Goal: Task Accomplishment & Management: Use online tool/utility

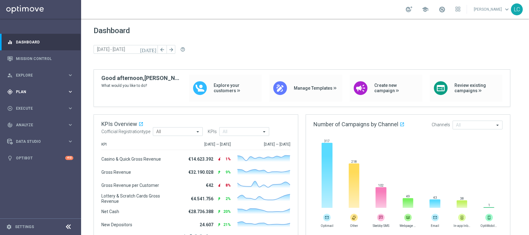
click at [28, 95] on div "gps_fixed Plan keyboard_arrow_right" at bounding box center [40, 91] width 81 height 17
click at [27, 125] on span "Templates" at bounding box center [39, 123] width 45 height 4
click at [27, 131] on link "Optimail" at bounding box center [42, 132] width 46 height 5
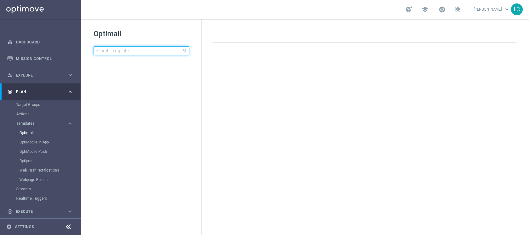
click at [131, 52] on input at bounding box center [142, 50] width 96 height 9
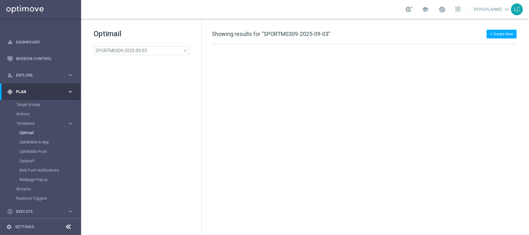
click at [143, 27] on div "Optimail SPORTM0309-2025-09-03 close folder 1 Folder create_new_folder New Fold…" at bounding box center [141, 57] width 120 height 77
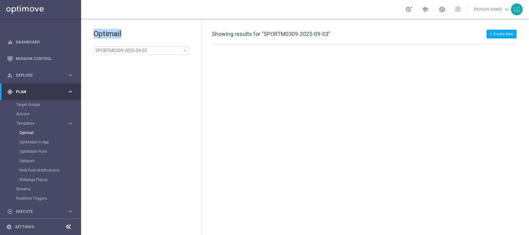
click at [143, 27] on div "Optimail SPORTM0309-2025-09-03 close folder 1 Folder create_new_folder New Fold…" at bounding box center [141, 57] width 120 height 77
drag, startPoint x: 143, startPoint y: 27, endPoint x: 126, endPoint y: 13, distance: 21.7
click at [126, 13] on div "school Lorenzo Carlevale keyboard_arrow_down LC" at bounding box center [305, 9] width 448 height 19
copy div "Optimail"
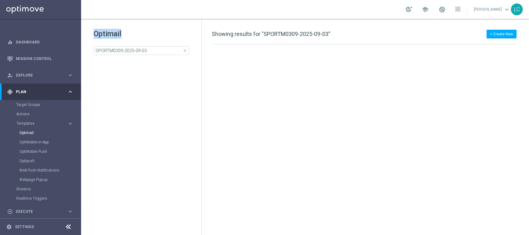
click at [191, 17] on div "school Lorenzo Carlevale keyboard_arrow_down LC" at bounding box center [305, 9] width 448 height 19
click at [150, 55] on div "Optimail SPORTM0309-2025-09-03 close folder 1 Folder create_new_folder New Fold…" at bounding box center [141, 57] width 120 height 77
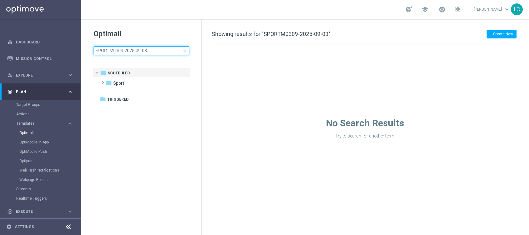
click at [154, 51] on input "SPORTM0309-2025-09-03" at bounding box center [142, 50] width 96 height 9
click at [174, 11] on div "school Lorenzo Carlevale keyboard_arrow_down LC" at bounding box center [305, 9] width 448 height 19
click at [150, 49] on input "SPORTM0309-2025-09-03" at bounding box center [142, 50] width 96 height 9
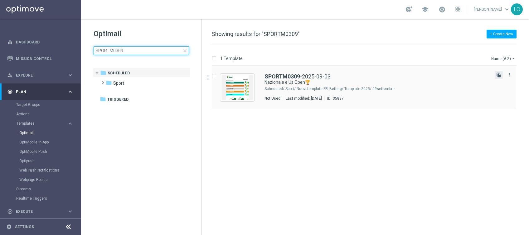
type input "SPORTM0309"
click at [397, 74] on icon "file_copy" at bounding box center [499, 74] width 5 height 5
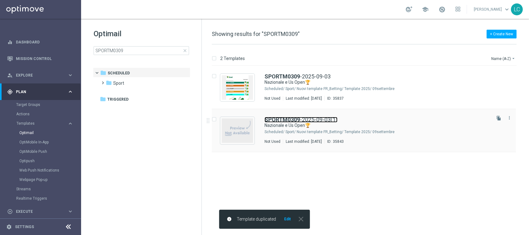
click at [282, 121] on b "SPORTM0309" at bounding box center [283, 119] width 36 height 7
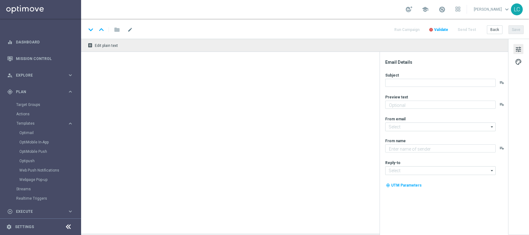
type textarea "fino a 15€ Freebet🎁"
type input "newsletter@comunicazioni.sisal.it"
type textarea "Sisal"
type input "info@sisal.it"
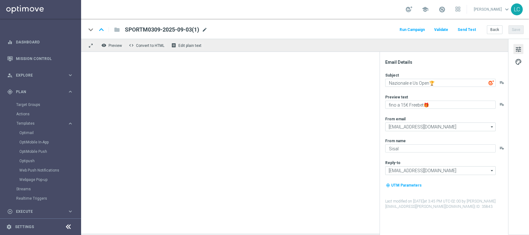
click at [203, 29] on span "mode_edit" at bounding box center [205, 30] width 6 height 6
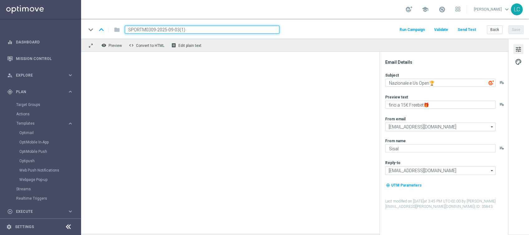
click at [135, 28] on input "SPORTM0309-2025-09-03(1)" at bounding box center [202, 30] width 155 height 8
paste input "DEPL"
click at [194, 28] on input "SPORTDEPL0309-2025-09-03(1)" at bounding box center [202, 30] width 155 height 8
type input "SPORTDEPL0309-2025-09-03"
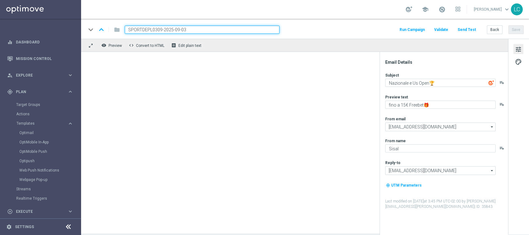
click at [346, 30] on div "keyboard_arrow_down keyboard_arrow_up folder SPORTDEPL0309-2025-09-03 Run Campa…" at bounding box center [305, 30] width 438 height 8
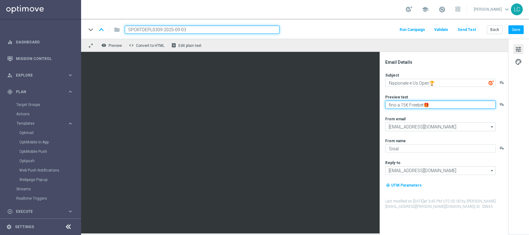
click at [397, 105] on textarea "fino a 15€ Freebet🎁" at bounding box center [440, 104] width 110 height 8
type textarea "fino a 10€ Freebet🎁"
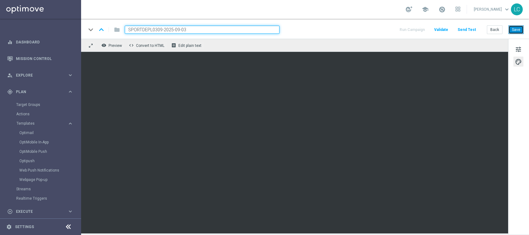
click at [397, 30] on button "Save" at bounding box center [516, 29] width 15 height 9
click at [190, 27] on input "SPORTDEPL0309-2025-09-03" at bounding box center [202, 30] width 155 height 8
click at [397, 27] on button "Save" at bounding box center [516, 29] width 15 height 9
click at [324, 27] on div "keyboard_arrow_down keyboard_arrow_up folder SPORTDEPL0309-2025-09-03 Run Campa…" at bounding box center [305, 30] width 438 height 8
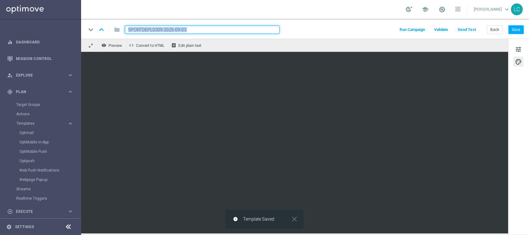
click at [324, 27] on div "keyboard_arrow_down keyboard_arrow_up folder SPORTDEPL0309-2025-09-03 Run Campa…" at bounding box center [305, 30] width 438 height 8
drag, startPoint x: 324, startPoint y: 27, endPoint x: 299, endPoint y: 30, distance: 24.5
click at [299, 30] on div "keyboard_arrow_down keyboard_arrow_up folder SPORTDEPL0309-2025-09-03 Run Campa…" at bounding box center [305, 30] width 438 height 8
click at [302, 33] on div "keyboard_arrow_down keyboard_arrow_up folder SPORTDEPL0309-2025-09-03 Run Campa…" at bounding box center [305, 30] width 438 height 8
click at [397, 29] on button "Save" at bounding box center [516, 29] width 15 height 9
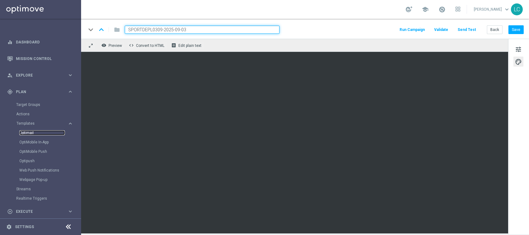
click at [24, 135] on link "Optimail" at bounding box center [42, 132] width 46 height 5
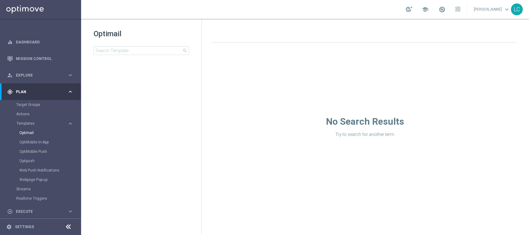
click at [161, 32] on h1 "Optimail" at bounding box center [142, 34] width 96 height 10
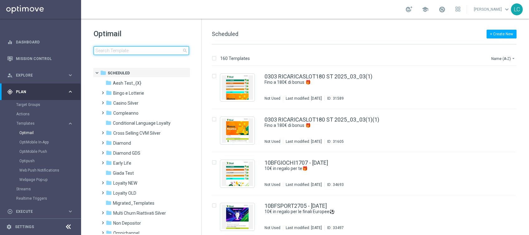
click at [151, 48] on input at bounding box center [142, 50] width 96 height 9
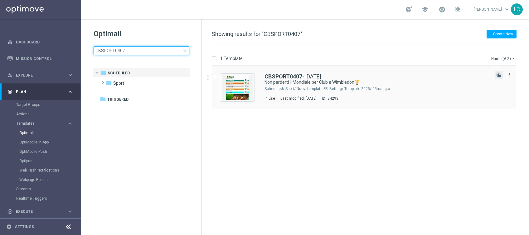
type input "CBSPORT0407"
click at [397, 74] on icon "file_copy" at bounding box center [499, 74] width 5 height 5
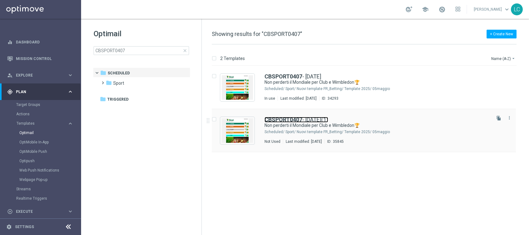
click at [291, 119] on b "CBSPORT0407" at bounding box center [284, 119] width 38 height 7
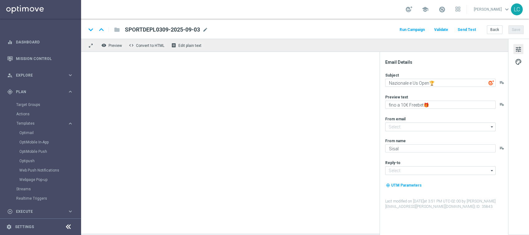
type input "newsletter@comunicazioni.sisal.it"
type input "info@sisal.it"
type textarea "Non perderti il Mondiale per Club e Wimbledon🏆​"
type textarea "fino a 20€ Bonus🎁"
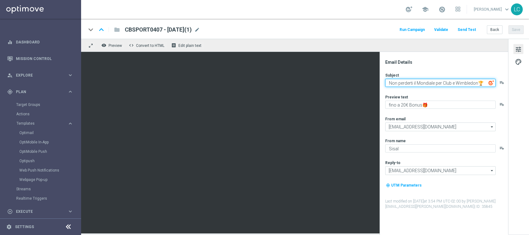
click at [393, 84] on textarea "Non perderti il Mondiale per Club e Wimbledon🏆​" at bounding box center [440, 83] width 110 height 8
drag, startPoint x: 393, startPoint y: 84, endPoint x: 487, endPoint y: 73, distance: 94.2
click at [397, 73] on div "Subject Non perderti il Mondiale per Club e Wimbledon🏆​ playlist_add" at bounding box center [446, 79] width 122 height 14
paste textarea "azionale e Us Open🏆"
type textarea "Nazionale e Us Open🏆"
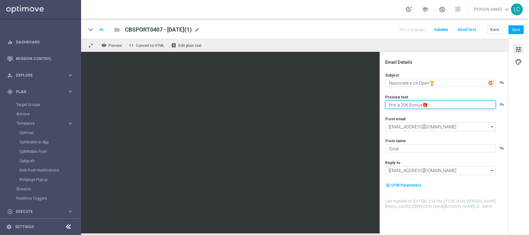
click at [397, 103] on textarea "fino a 20€ Bonus🎁" at bounding box center [440, 104] width 110 height 8
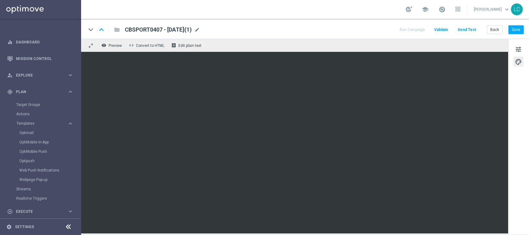
click at [136, 32] on span "CBSPORT0407 - 2025-07-04(1)" at bounding box center [158, 29] width 67 height 7
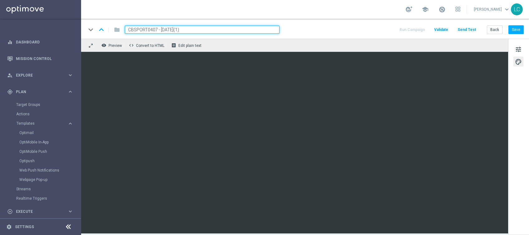
click at [138, 31] on input "CBSPORT0407 - 2025-07-04(1)" at bounding box center [202, 30] width 155 height 8
paste input "SPORT0309"
click at [209, 29] on input "SPORT0309 - 2025-07-04(1)" at bounding box center [202, 30] width 155 height 8
type input "SPORT0309 - 2025-09-03"
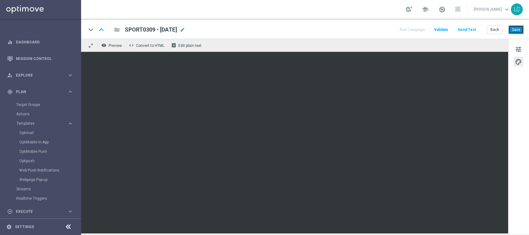
click at [397, 29] on button "Save" at bounding box center [516, 29] width 15 height 9
click at [30, 132] on link "Optimail" at bounding box center [42, 132] width 46 height 5
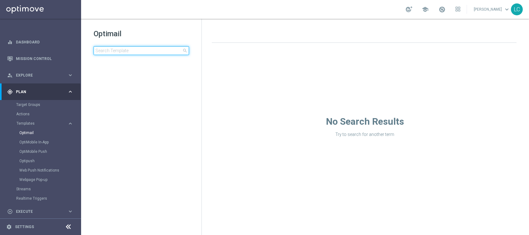
click at [130, 48] on input at bounding box center [142, 50] width 96 height 9
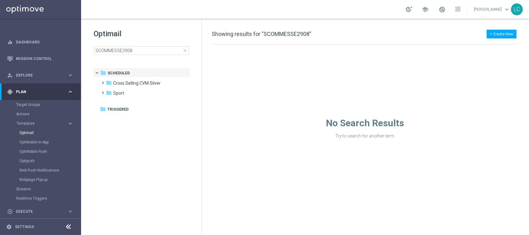
click at [141, 33] on h1 "Optimail" at bounding box center [142, 34] width 96 height 10
click at [141, 52] on input "SCOMMESSE2908" at bounding box center [142, 50] width 96 height 9
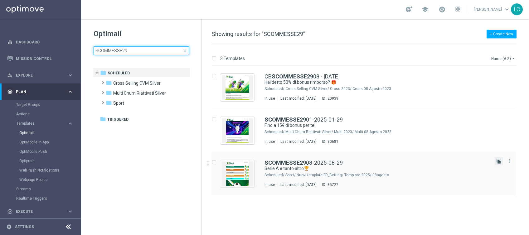
type input "SCOMMESSE29"
click at [397, 162] on icon "file_copy" at bounding box center [499, 161] width 5 height 5
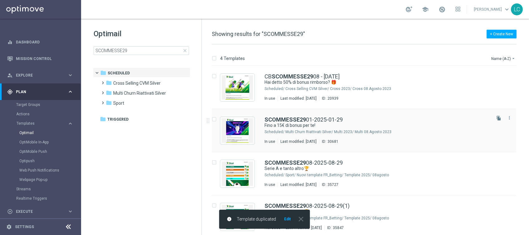
scroll to position [3, 0]
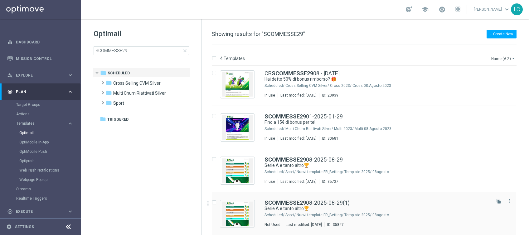
click at [332, 176] on div "SCOMMESSE29 08-2025-08-29(1) Serie A e tanto altro🏆 Scheduled/ Sport/ Nuovi tem…" at bounding box center [364, 213] width 304 height 43
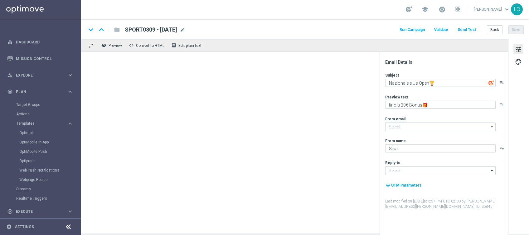
type input "newsletter@comunicazioni.sisal.it"
type input "info@sisal.it"
type textarea "Serie A e tanto altro🏆"
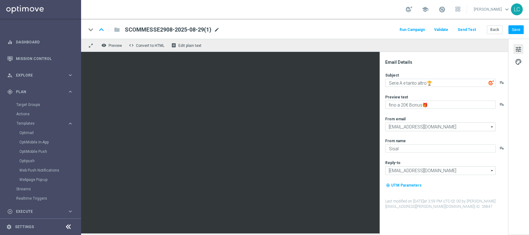
click at [216, 30] on span "mode_edit" at bounding box center [217, 30] width 6 height 6
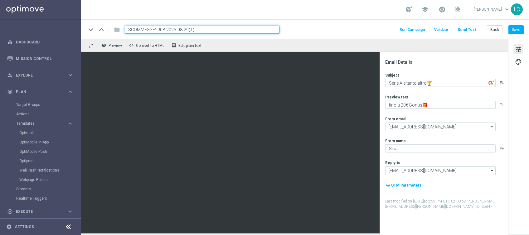
click at [143, 26] on input "SCOMMESSE2908-2025-08-29(1)" at bounding box center [202, 30] width 155 height 8
paste input "0309"
click at [222, 26] on input "SCOMMESSE0309-2025-08-29(1)" at bounding box center [202, 30] width 155 height 8
type input "SCOMMESSE0309-2025-09-03"
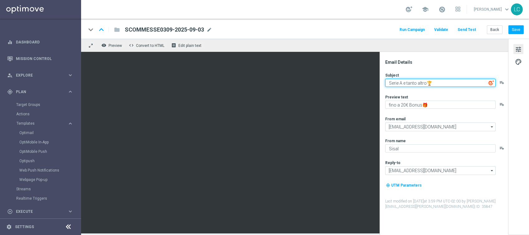
click at [397, 83] on textarea "Serie A e tanto altro🏆" at bounding box center [440, 83] width 110 height 8
paste textarea "SCOMMESSE0309-2025-09-03"
type textarea "SCOMMESSE0309-2025-09-03"
paste textarea "Nazionale e Us Open🏆"
type textarea "Nazionale e Us Open🏆"
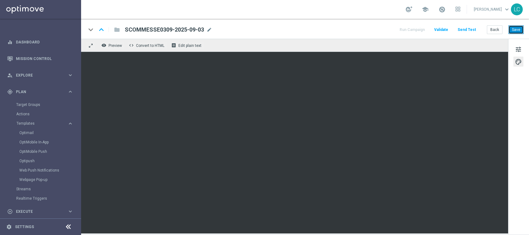
click at [397, 31] on button "Save" at bounding box center [516, 29] width 15 height 9
click at [397, 29] on button "Save" at bounding box center [516, 29] width 15 height 9
click at [397, 30] on button "Save" at bounding box center [516, 29] width 15 height 9
click at [397, 44] on button "tune" at bounding box center [519, 49] width 10 height 10
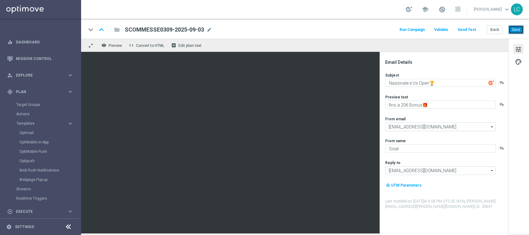
click at [397, 26] on button "Save" at bounding box center [516, 29] width 15 height 9
click at [24, 106] on link "Target Groups" at bounding box center [40, 104] width 49 height 5
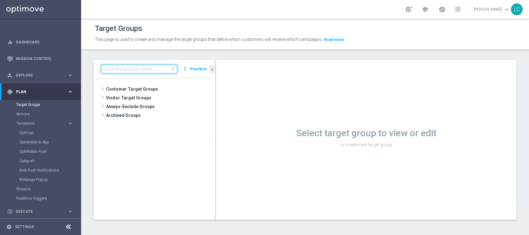
click at [143, 69] on input at bounding box center [139, 69] width 76 height 9
paste input "Active BETTING nosaldo GGR > 0 L3M modeL"
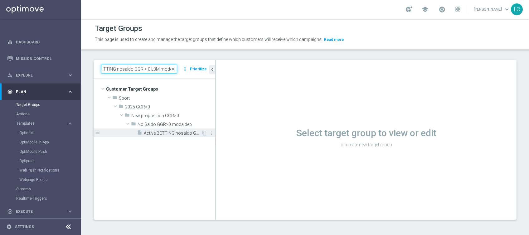
type input "Active BETTING nosaldo GGR > 0 L3M modeL"
click at [159, 133] on span "Active BETTING nosaldo GGR > 0 L3M modeL" at bounding box center [172, 132] width 57 height 5
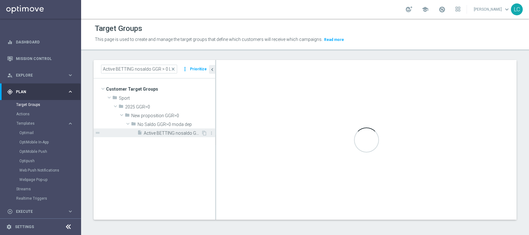
click at [151, 133] on span "Active BETTING nosaldo GGR > 0 L3M modeL" at bounding box center [172, 132] width 57 height 5
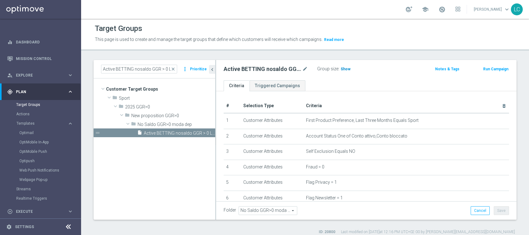
click at [342, 69] on span "Show" at bounding box center [346, 69] width 10 height 4
click at [397, 68] on button "Run Campaign" at bounding box center [496, 69] width 27 height 7
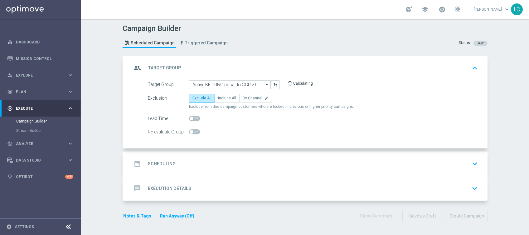
click at [233, 156] on div "date_range Scheduling keyboard_arrow_down" at bounding box center [306, 163] width 364 height 24
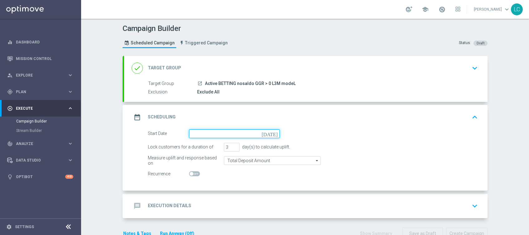
click at [219, 133] on input at bounding box center [234, 133] width 91 height 9
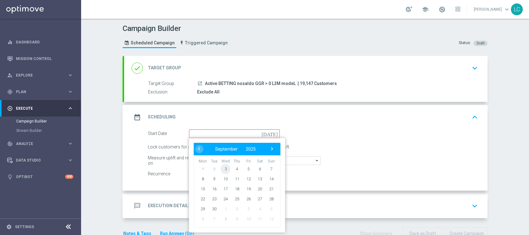
click at [223, 168] on span "3" at bounding box center [226, 169] width 10 height 10
type input "03 Sep 2025"
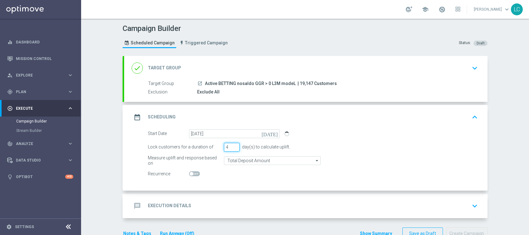
click at [232, 144] on input "4" at bounding box center [232, 147] width 16 height 9
click at [232, 144] on input "5" at bounding box center [232, 147] width 16 height 9
type input "6"
click at [232, 144] on input "6" at bounding box center [232, 147] width 16 height 9
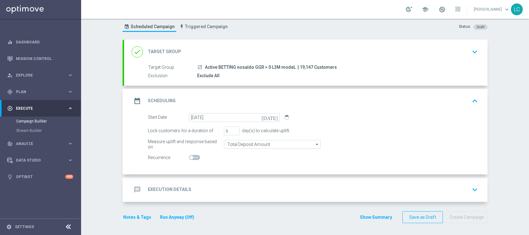
click at [236, 176] on div "message Execution Details keyboard_arrow_down" at bounding box center [306, 189] width 364 height 24
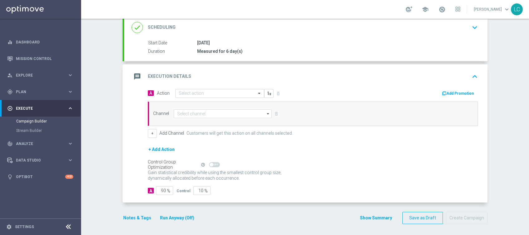
scroll to position [87, 0]
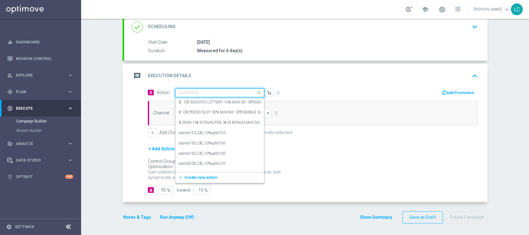
click at [203, 90] on input "text" at bounding box center [214, 92] width 70 height 5
paste input "Deposita almeno 10 per 2€ freebet, deposita almeno 20€ per 5€ freebet deposita …"
type input "Deposita almeno 10 per 2€ freebet, deposita almeno 20€ per 5€ freebet deposita …"
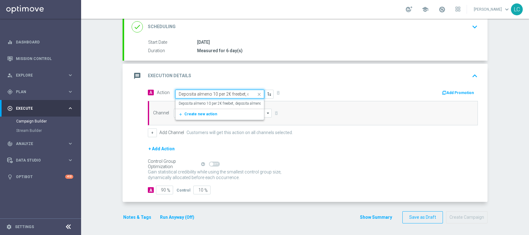
scroll to position [0, 163]
click at [219, 99] on div "Deposita almeno 10 per 2€ freebet, deposita almeno 20€ per 5€ freebet deposita …" at bounding box center [220, 103] width 82 height 10
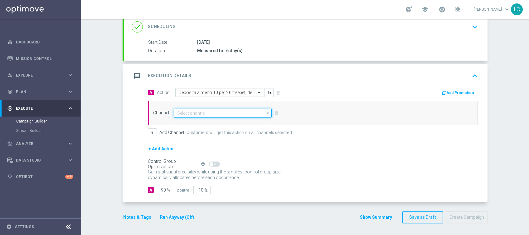
click at [222, 112] on input at bounding box center [223, 113] width 98 height 9
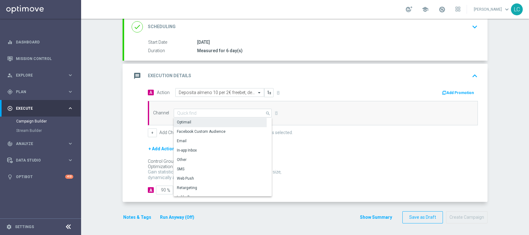
click at [210, 120] on div "Optimail" at bounding box center [220, 122] width 93 height 9
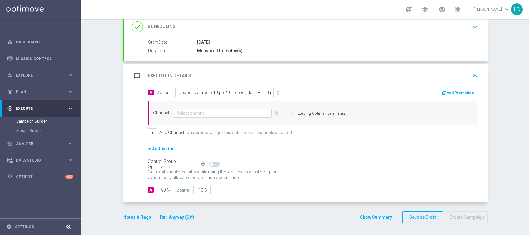
type input "Optimail"
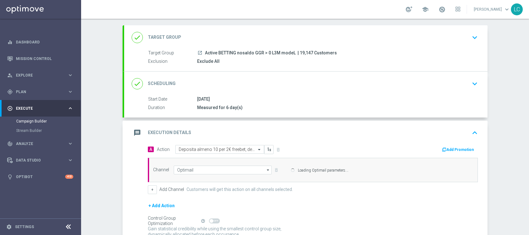
scroll to position [30, 0]
click at [397, 84] on icon "keyboard_arrow_down" at bounding box center [474, 84] width 9 height 9
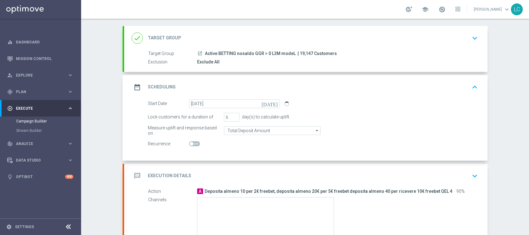
click at [397, 83] on icon "keyboard_arrow_up" at bounding box center [474, 86] width 9 height 9
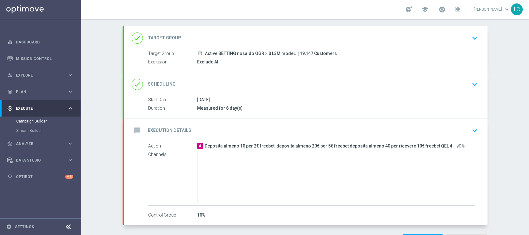
scroll to position [42, 0]
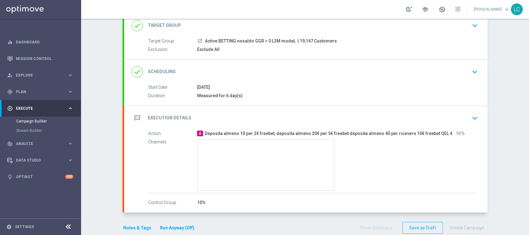
click at [397, 115] on icon "keyboard_arrow_down" at bounding box center [474, 117] width 9 height 9
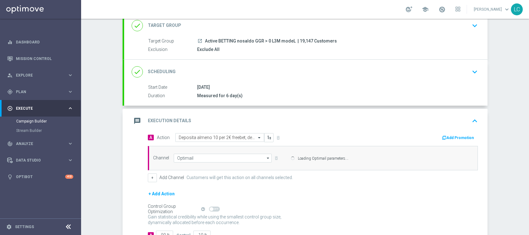
scroll to position [87, 0]
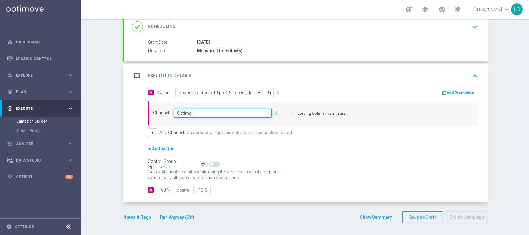
click at [252, 109] on input "Optimail" at bounding box center [223, 113] width 98 height 9
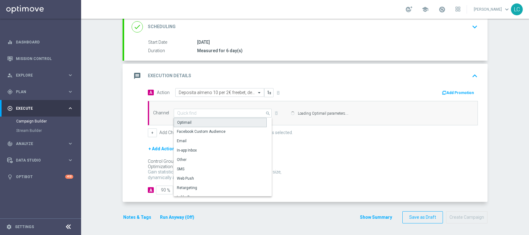
click at [211, 120] on div "Optimail" at bounding box center [220, 122] width 93 height 9
type input "Optimail"
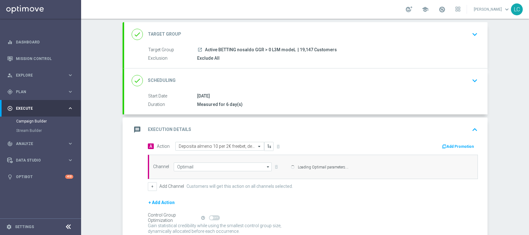
scroll to position [31, 0]
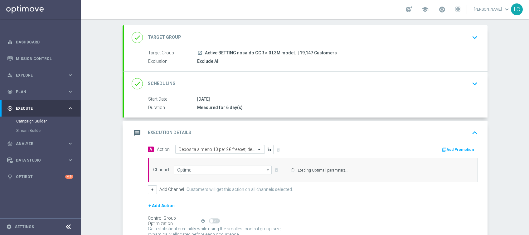
click at [397, 82] on icon "keyboard_arrow_down" at bounding box center [474, 83] width 9 height 9
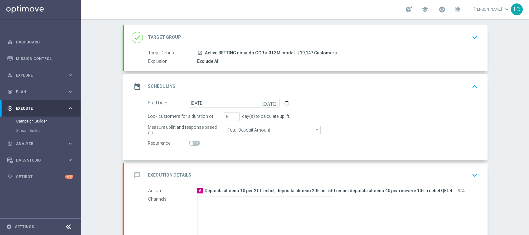
click at [397, 85] on icon "keyboard_arrow_up" at bounding box center [474, 86] width 9 height 9
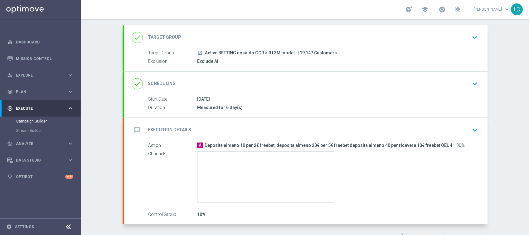
click at [397, 87] on div "done Scheduling keyboard_arrow_down" at bounding box center [306, 84] width 349 height 12
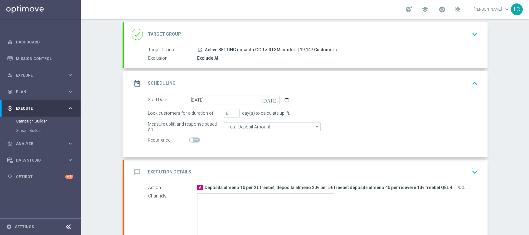
scroll to position [34, 0]
click at [397, 81] on icon "keyboard_arrow_up" at bounding box center [474, 82] width 9 height 9
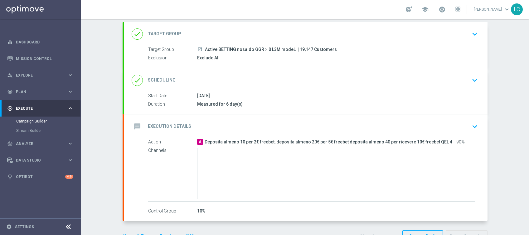
click at [397, 124] on icon "keyboard_arrow_down" at bounding box center [474, 126] width 9 height 9
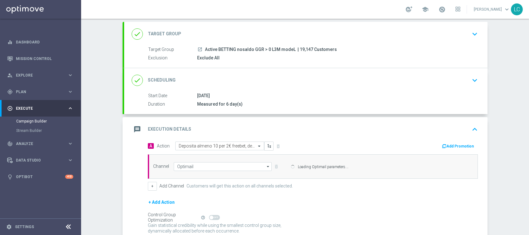
scroll to position [81, 0]
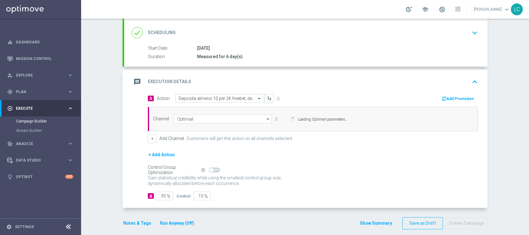
click at [397, 95] on button "Add Promotion" at bounding box center [459, 98] width 35 height 7
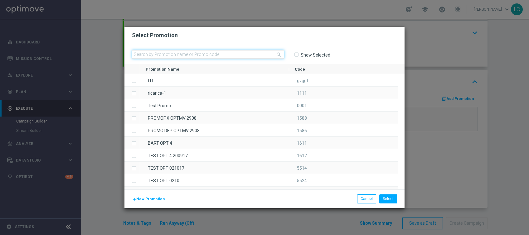
click at [272, 55] on input "text" at bounding box center [208, 54] width 152 height 9
paste input "Recupero dei dati in corso. Attendere alcuni secondi e riprovare a tagliare o c…"
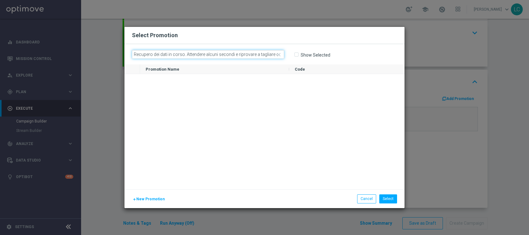
scroll to position [0, 14]
type input "Recupero dei dati in corso. Attendere alcuni secondi e riprovare a tagliare o c…"
click at [280, 53] on icon "close" at bounding box center [279, 55] width 6 height 6
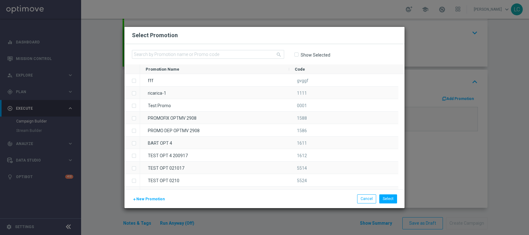
click at [280, 53] on icon "search" at bounding box center [279, 55] width 6 height 6
click at [269, 53] on input "text" at bounding box center [208, 54] width 152 height 9
paste input "Recupero dei dati in corso. Attendere alcuni secondi e riprovare a tagliare o c…"
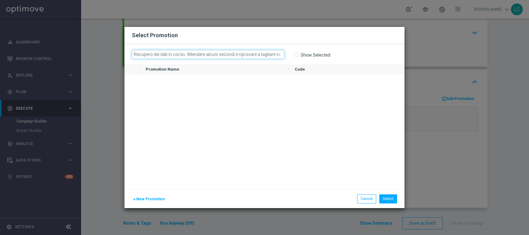
scroll to position [0, 14]
type input "Recupero dei dati in corso. Attendere alcuni secondi e riprovare a tagliare o c…"
click at [278, 54] on icon "close" at bounding box center [279, 55] width 6 height 6
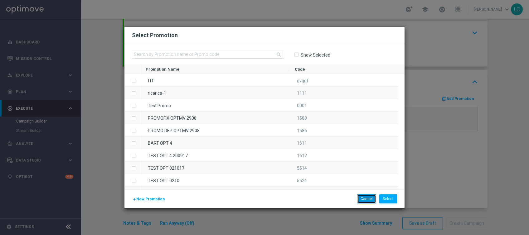
click at [368, 176] on button "Cancel" at bounding box center [366, 198] width 19 height 9
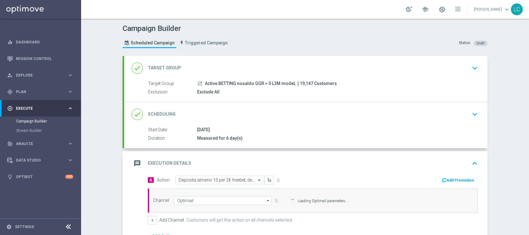
click at [397, 115] on div "done Scheduling keyboard_arrow_down" at bounding box center [306, 114] width 364 height 24
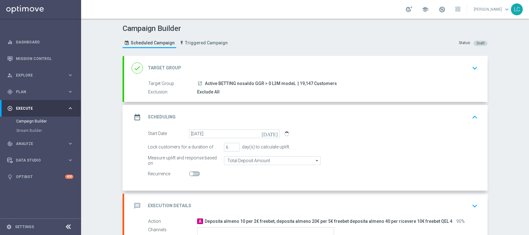
click at [397, 114] on icon "keyboard_arrow_up" at bounding box center [474, 116] width 9 height 9
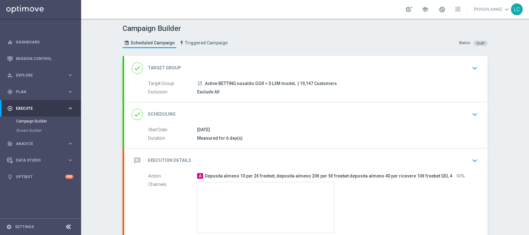
click at [397, 156] on icon "keyboard_arrow_down" at bounding box center [474, 160] width 9 height 9
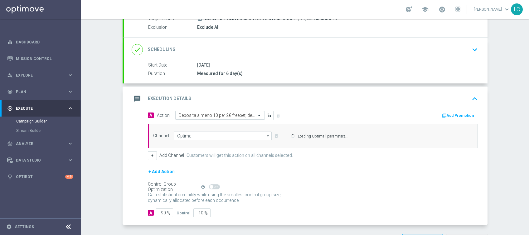
scroll to position [87, 0]
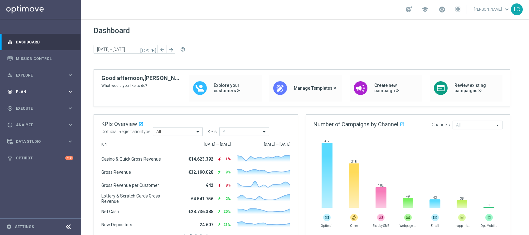
click at [13, 91] on div "gps_fixed Plan" at bounding box center [37, 92] width 60 height 6
click at [26, 105] on link "Target Groups" at bounding box center [40, 104] width 49 height 5
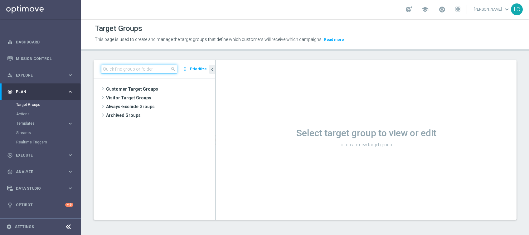
click at [142, 69] on input at bounding box center [139, 69] width 76 height 9
paste input "SPORTDEPL0309-2025-09-03"
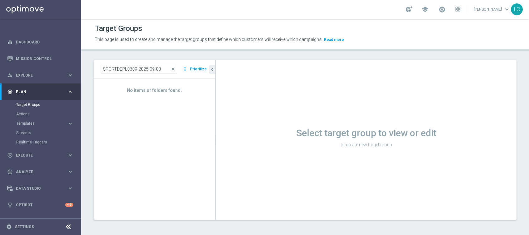
click at [199, 52] on div "Target Groups This page is used to create and manage the target groups that def…" at bounding box center [305, 127] width 448 height 216
click at [167, 68] on input "SPORTDEPL0309-2025-09-03" at bounding box center [139, 69] width 76 height 9
click at [157, 71] on input "SPORTDEPL0309-2025-09-03" at bounding box center [139, 69] width 76 height 9
type input "SPORTDEPL0309"
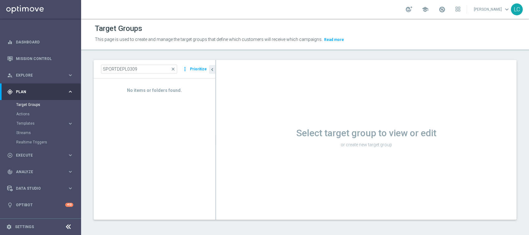
click at [150, 78] on div "No items or folders found." at bounding box center [155, 86] width 122 height 16
click at [174, 70] on span "close" at bounding box center [173, 68] width 5 height 5
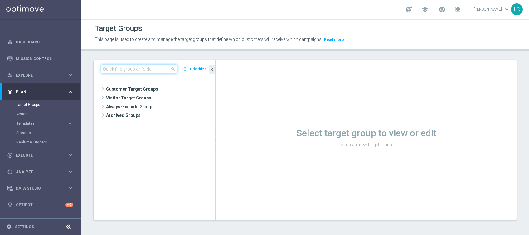
click at [161, 71] on input at bounding box center [139, 69] width 76 height 9
paste input "SPORTDEPL0309-2025-09-03"
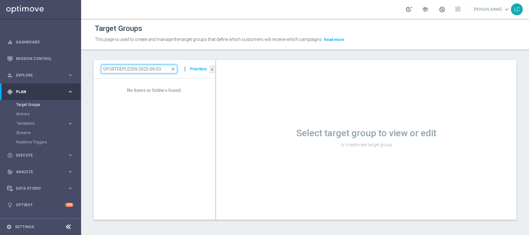
type input "SPORTDEPL0309-2025-09-03"
click at [174, 70] on span "close" at bounding box center [173, 68] width 5 height 5
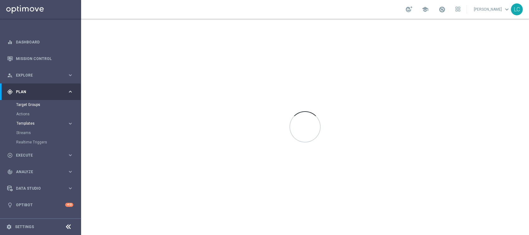
click at [23, 123] on span "Templates" at bounding box center [39, 123] width 45 height 4
click at [24, 133] on link "Optimail" at bounding box center [42, 132] width 46 height 5
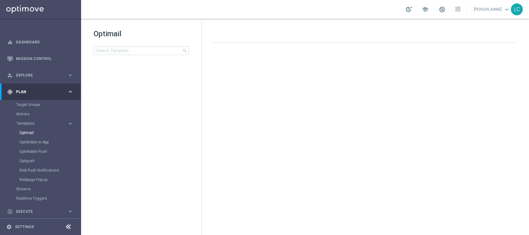
click at [116, 42] on div "Optimail search" at bounding box center [148, 42] width 108 height 26
click at [120, 51] on input at bounding box center [142, 50] width 96 height 9
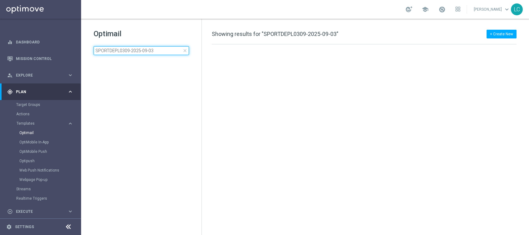
click at [120, 51] on input "SPORTDEPL0309-2025-09-03" at bounding box center [142, 50] width 96 height 9
click at [174, 39] on div "Optimail SPORTDEPL0309-2025-09-03 close" at bounding box center [148, 42] width 108 height 26
click at [441, 11] on span at bounding box center [442, 9] width 7 height 7
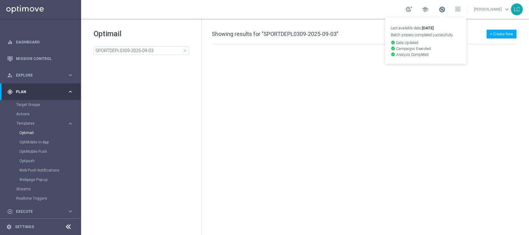
click at [441, 11] on span at bounding box center [442, 9] width 7 height 7
click at [357, 10] on div "school [PERSON_NAME] keyboard_arrow_down LC" at bounding box center [305, 9] width 448 height 19
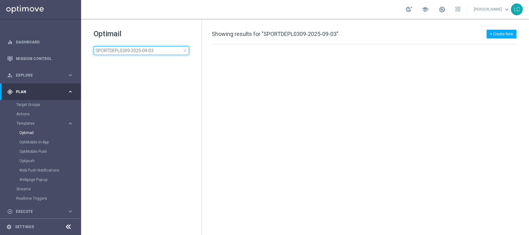
click at [160, 51] on input "SPORTDEPL0309-2025-09-03" at bounding box center [142, 50] width 96 height 9
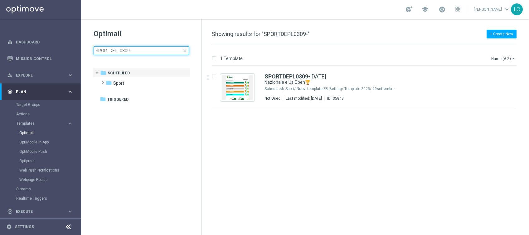
type input "SPORTDEPL0309-"
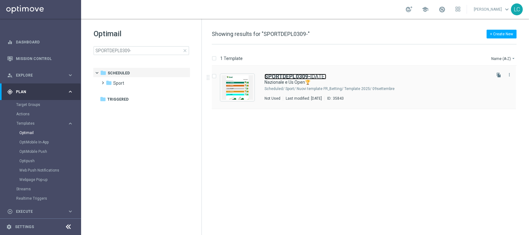
click at [283, 79] on b "SPORTDEPL0309-" at bounding box center [288, 76] width 46 height 7
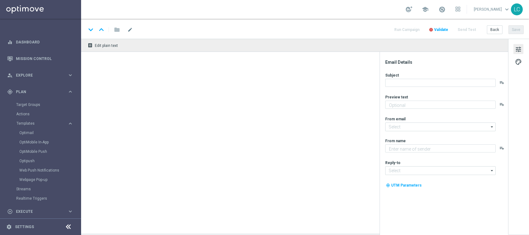
type textarea "fino a 10€ Freebet🎁"
type textarea "Sisal"
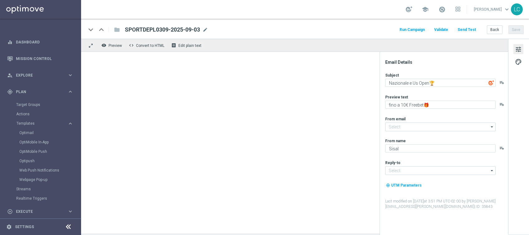
type input "[EMAIL_ADDRESS][DOMAIN_NAME]"
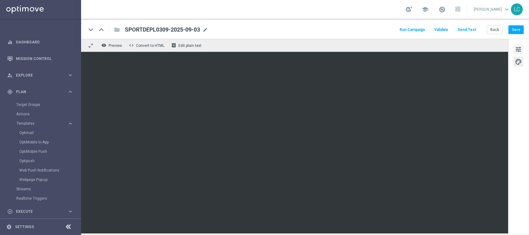
click at [519, 44] on button "tune" at bounding box center [519, 49] width 10 height 10
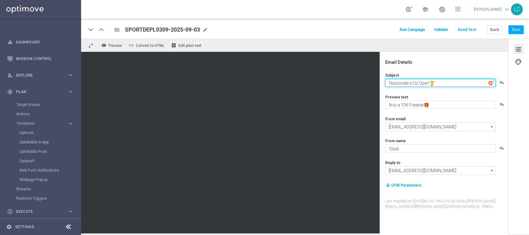
click at [421, 85] on textarea "Nazionale e Us Open🏆" at bounding box center [440, 83] width 110 height 8
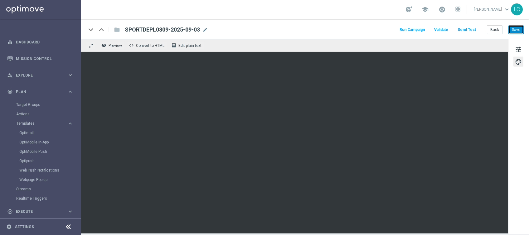
click at [520, 32] on button "Save" at bounding box center [516, 29] width 15 height 9
click at [520, 47] on span "tune" at bounding box center [518, 49] width 7 height 8
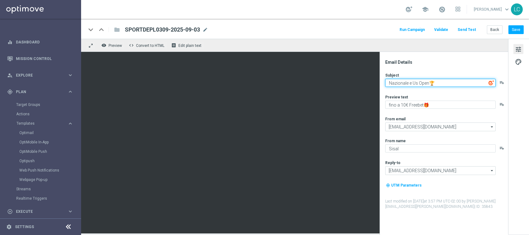
click at [441, 79] on textarea "Nazionale e Us Open🏆" at bounding box center [440, 83] width 110 height 8
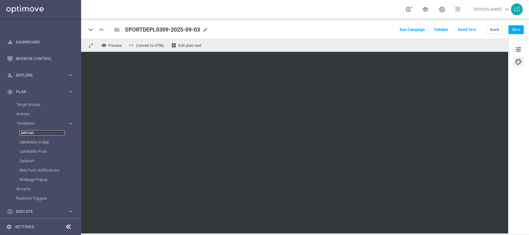
click at [28, 132] on link "Optimail" at bounding box center [42, 132] width 46 height 5
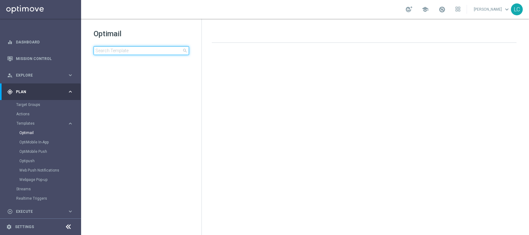
click at [134, 47] on input at bounding box center [142, 50] width 96 height 9
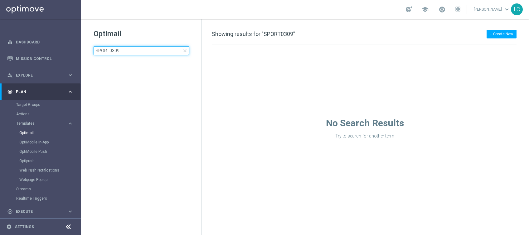
type input "SPORT0309"
click at [153, 28] on div "Optimail SPORT0309 close folder 1 Folder create_new_folder New Folder mode_edit…" at bounding box center [141, 57] width 120 height 77
click at [144, 51] on input "SPORT0309" at bounding box center [142, 50] width 96 height 9
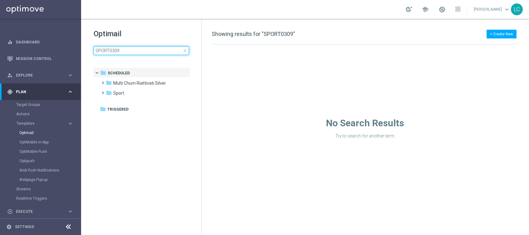
click at [131, 49] on input "SPORT0309" at bounding box center [142, 50] width 96 height 9
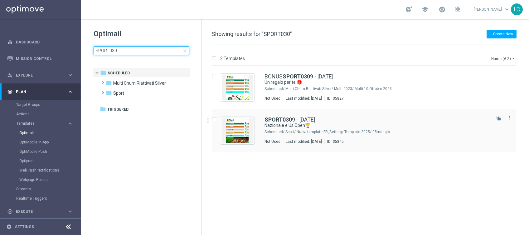
type input "SPORT030"
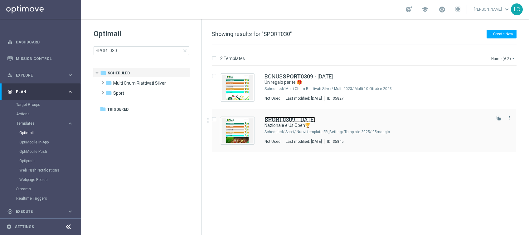
click at [301, 118] on link "SPORT030 9 - [DATE]" at bounding box center [290, 120] width 51 height 6
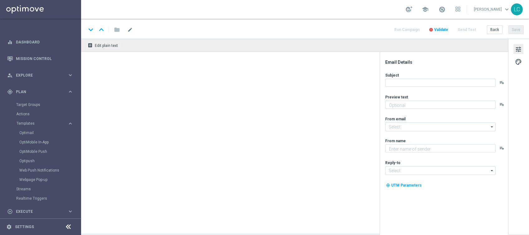
type textarea "fino a 20€ Bonus🎁"
type input "[EMAIL_ADDRESS][DOMAIN_NAME]"
type textarea "Sisal"
type input "[EMAIL_ADDRESS][DOMAIN_NAME]"
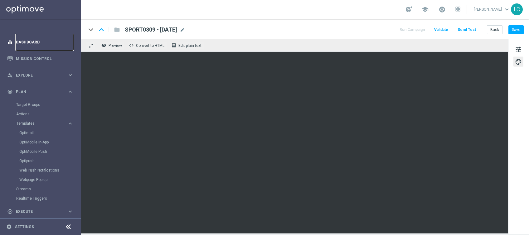
click at [23, 47] on link "Dashboard" at bounding box center [44, 42] width 57 height 17
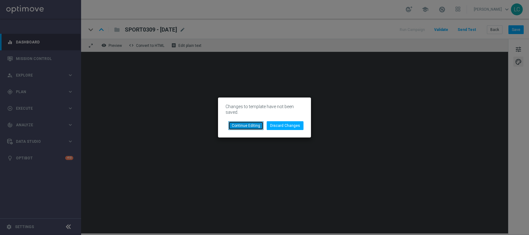
click at [244, 126] on button "Continue Editing" at bounding box center [245, 125] width 35 height 9
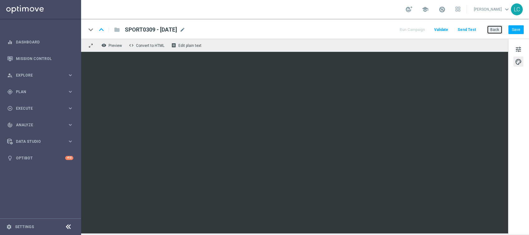
click at [494, 26] on button "Back" at bounding box center [495, 29] width 16 height 9
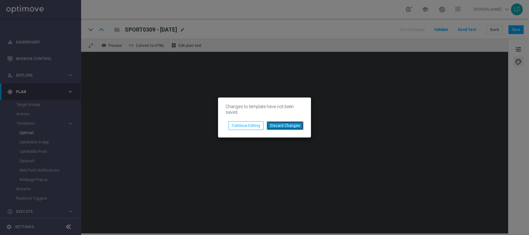
click at [278, 126] on button "Discard Changes" at bounding box center [285, 125] width 37 height 9
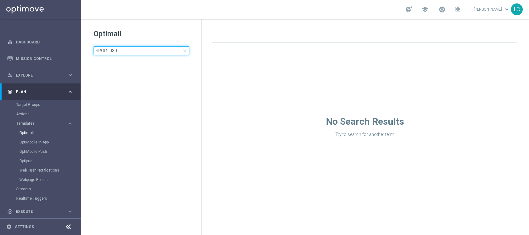
click at [140, 52] on input "SPORT030" at bounding box center [142, 50] width 96 height 9
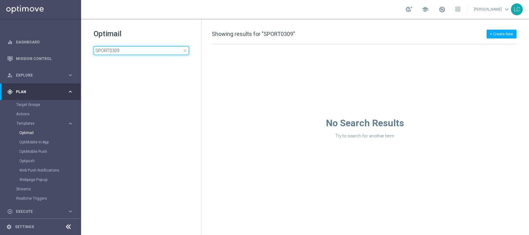
type input "SPORT0309"
click at [173, 27] on div "Optimail SPORT0309 close folder 1 Folder create_new_folder New Folder mode_edit…" at bounding box center [141, 57] width 120 height 77
click at [32, 132] on link "Optimail" at bounding box center [42, 132] width 46 height 5
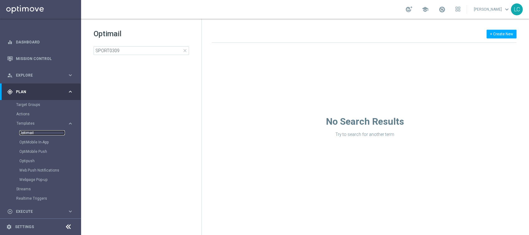
click at [32, 132] on link "Optimail" at bounding box center [42, 132] width 46 height 5
click at [183, 53] on input "SPORT0309" at bounding box center [142, 50] width 96 height 9
click at [184, 50] on span "close" at bounding box center [185, 50] width 5 height 5
click at [151, 52] on input at bounding box center [142, 50] width 96 height 9
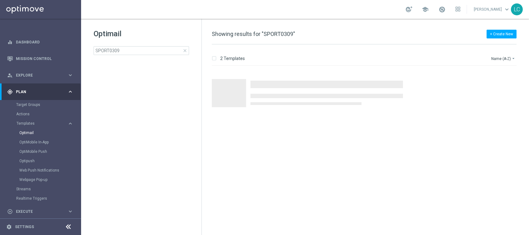
click at [156, 29] on h1 "Optimail" at bounding box center [142, 34] width 96 height 10
click at [138, 50] on input "SPORT0309" at bounding box center [142, 50] width 96 height 9
click at [141, 41] on div "Optimail SPORT0309 close" at bounding box center [148, 42] width 108 height 26
click at [129, 50] on input "SPORT0309" at bounding box center [142, 50] width 96 height 9
click at [132, 43] on div "Optimail SPORT0309 close" at bounding box center [148, 42] width 108 height 26
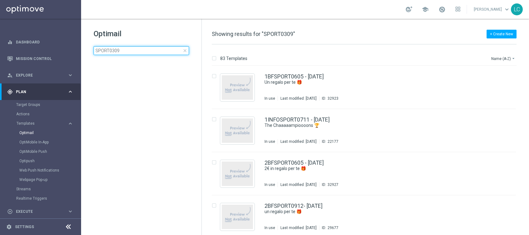
click at [132, 52] on input "SPORT0309" at bounding box center [142, 50] width 96 height 9
click at [139, 34] on h1 "Optimail" at bounding box center [142, 34] width 96 height 10
click at [135, 49] on input "SPORT0309" at bounding box center [142, 50] width 96 height 9
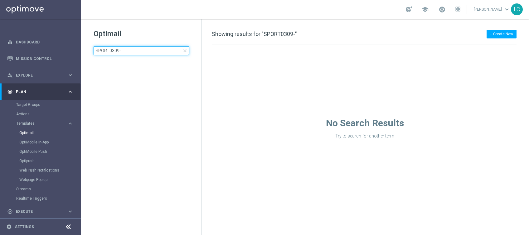
type input "SPORT0309"
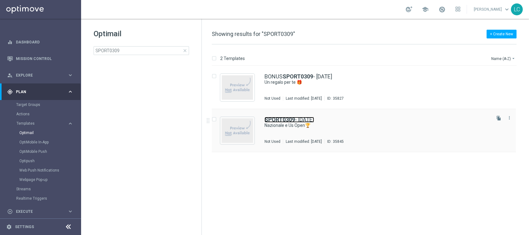
click at [297, 120] on link "SPORT0309 - 2025-09-03" at bounding box center [290, 120] width 50 height 6
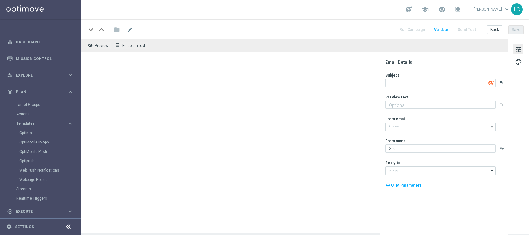
type input "bingo@comunicazioni.sisal.it"
type input "info@sisal.it"
type textarea "Nazionale e Us Open🏆"
type textarea "fino a 20€ Bonus🎁"
type input "newsletter@comunicazioni.sisal.it"
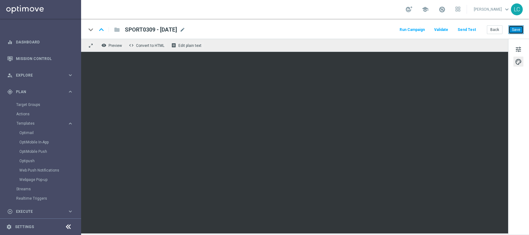
click at [520, 30] on button "Save" at bounding box center [516, 29] width 15 height 9
click at [521, 29] on button "Save" at bounding box center [516, 29] width 15 height 9
click at [522, 44] on button "tune" at bounding box center [519, 49] width 10 height 10
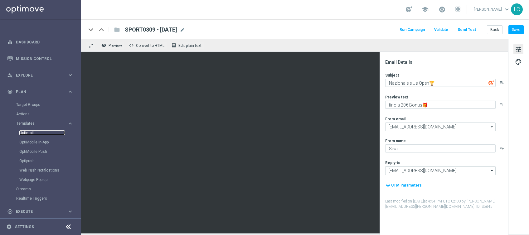
click at [29, 132] on link "Optimail" at bounding box center [42, 132] width 46 height 5
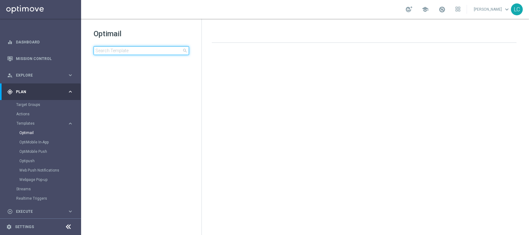
click at [123, 52] on input at bounding box center [142, 50] width 96 height 9
type input "Active BETTING saldo GGR <= 0 L3M"
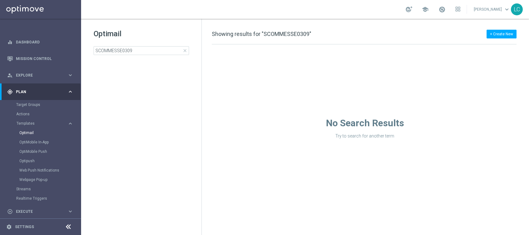
click at [148, 17] on div "school Lorenzo Carlevale keyboard_arrow_down LC" at bounding box center [305, 9] width 448 height 19
click at [152, 53] on input "SCOMMESSE0309" at bounding box center [142, 50] width 96 height 9
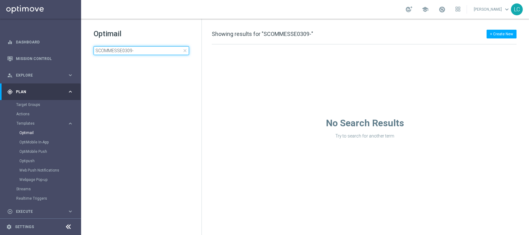
type input "SCOMMESSE0309"
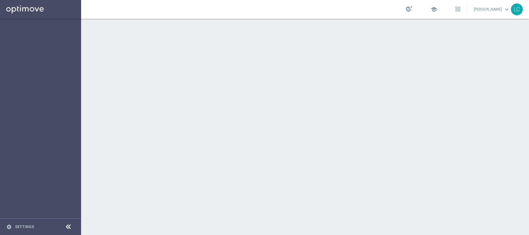
drag, startPoint x: 0, startPoint y: 0, endPoint x: 315, endPoint y: 130, distance: 341.0
click at [294, 145] on div at bounding box center [305, 127] width 448 height 216
click at [441, 10] on span at bounding box center [442, 9] width 7 height 7
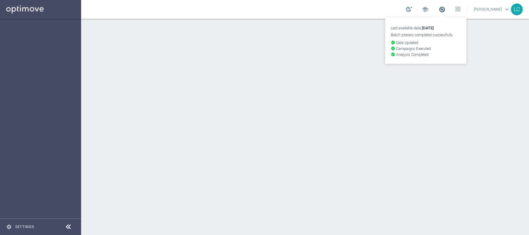
click at [441, 10] on span at bounding box center [442, 9] width 7 height 7
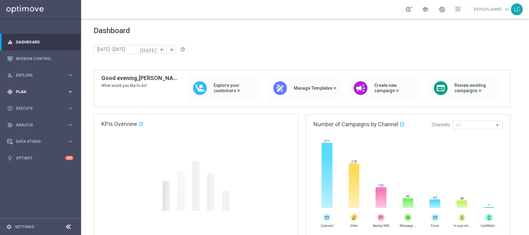
click at [31, 95] on div "gps_fixed Plan keyboard_arrow_right" at bounding box center [40, 91] width 81 height 17
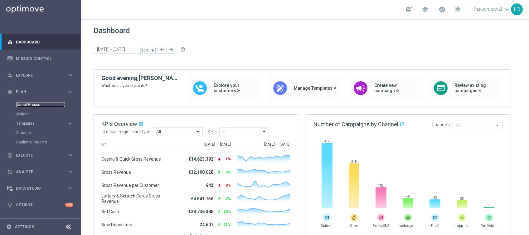
click at [27, 104] on link "Target Groups" at bounding box center [40, 104] width 49 height 5
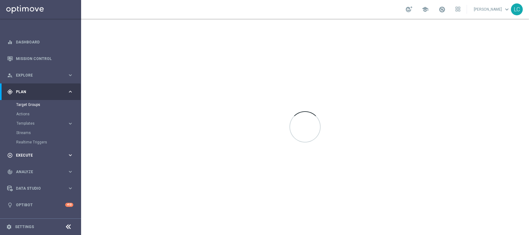
click at [68, 152] on icon "keyboard_arrow_right" at bounding box center [70, 155] width 6 height 6
drag, startPoint x: 30, startPoint y: 124, endPoint x: 32, endPoint y: 120, distance: 3.8
click at [32, 120] on div "Campaign Builder" at bounding box center [48, 120] width 64 height 9
click at [32, 120] on link "Campaign Builder" at bounding box center [40, 121] width 49 height 5
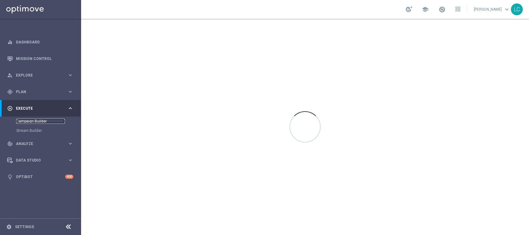
click at [32, 120] on link "Campaign Builder" at bounding box center [40, 121] width 49 height 5
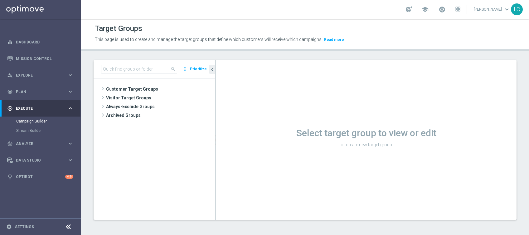
click at [316, 107] on div "Select target group to view or edit or create new target group" at bounding box center [366, 139] width 301 height 159
click at [133, 67] on input at bounding box center [139, 69] width 76 height 9
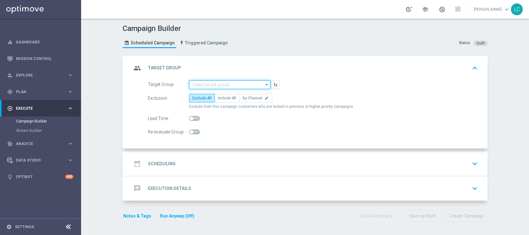
click at [214, 82] on input at bounding box center [229, 84] width 81 height 9
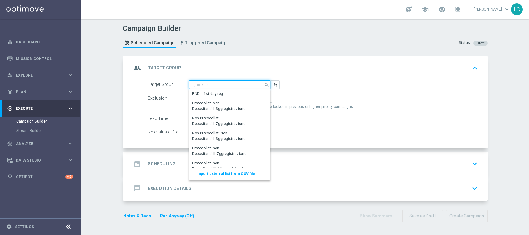
paste input "Recupero dei dati in corso. Attendere alcuni secondi e riprovare a tagliare o c…"
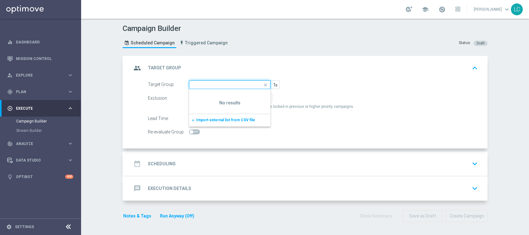
type input "Recupero dei dati in corso. Attendere alcuni secondi e riprovare a tagliare o c…"
click at [262, 84] on icon "close" at bounding box center [265, 85] width 9 height 9
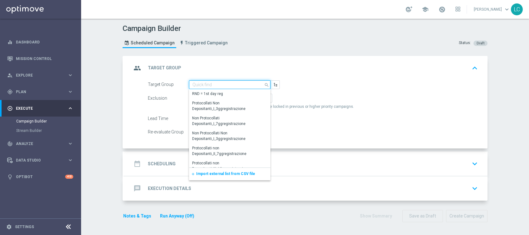
paste input "Recupero dei dati in corso. Attendere alcuni secondi e riprovare a tagliare o c…"
type input "Recupero dei dati in corso. Attendere alcuni secondi e riprovare a tagliare o c…"
paste input "Active BETTING nosaldo GGR > 0 L3M modeL"
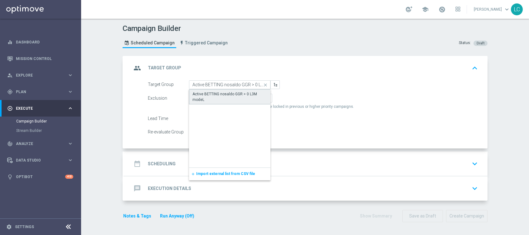
click at [226, 100] on div "Active BETTING nosaldo GGR > 0 L3M modeL" at bounding box center [230, 96] width 75 height 11
type input "Active BETTING nosaldo GGR > 0 L3M modeL"
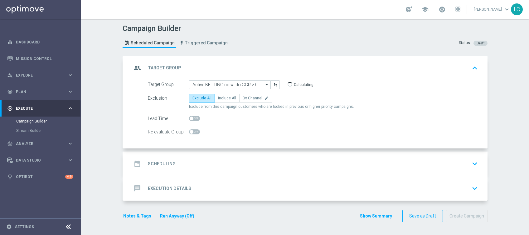
click at [226, 159] on div "date_range Scheduling keyboard_arrow_down" at bounding box center [306, 164] width 349 height 12
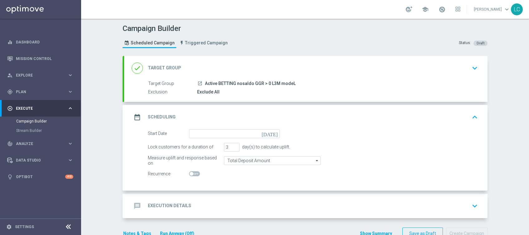
scroll to position [16, 0]
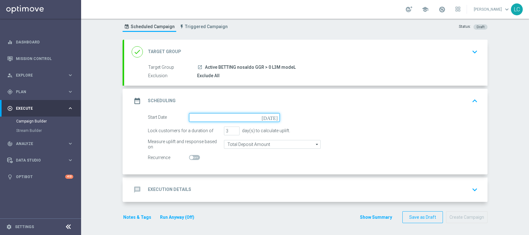
click at [240, 118] on input at bounding box center [234, 117] width 91 height 9
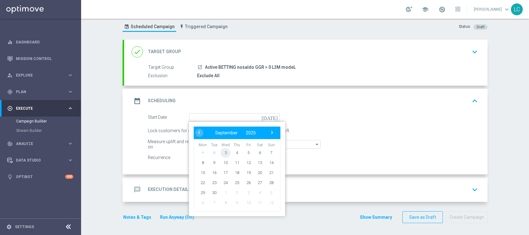
click at [222, 148] on span "3" at bounding box center [226, 152] width 10 height 10
type input "03 Sep 2025"
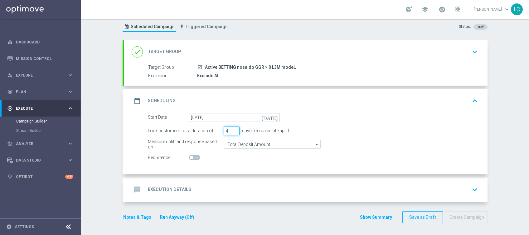
click at [231, 129] on input "4" at bounding box center [232, 130] width 16 height 9
click at [231, 129] on input "5" at bounding box center [232, 130] width 16 height 9
type input "6"
click at [231, 129] on input "6" at bounding box center [232, 130] width 16 height 9
click at [244, 185] on div "message Execution Details keyboard_arrow_down" at bounding box center [306, 190] width 349 height 12
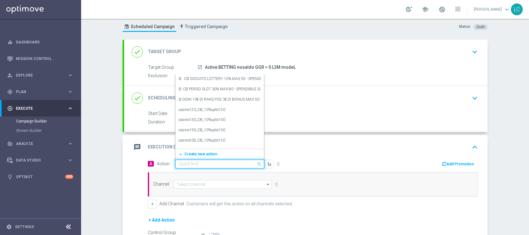
click at [215, 161] on input "text" at bounding box center [214, 163] width 70 height 5
paste input "Recupero dei dati in corso. Attendere alcuni secondi e riprovare a tagliare o c…"
type input "Recupero dei dati in corso. Attendere alcuni secondi e riprovare a tagliare o c…"
paste input "Recupero dei dati in corso. Attendere alcuni secondi e riprovare a tagliare o c…"
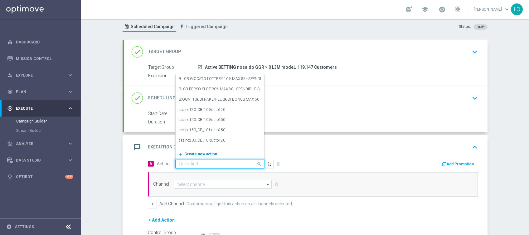
type input "Recupero dei dati in corso. Attendere alcuni secondi e riprovare a tagliare o c…"
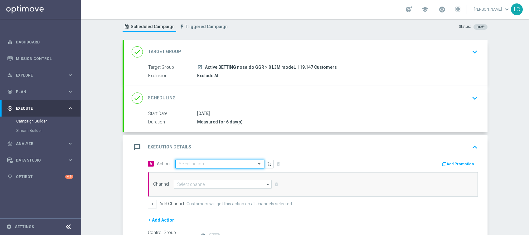
click at [256, 162] on span at bounding box center [260, 163] width 8 height 5
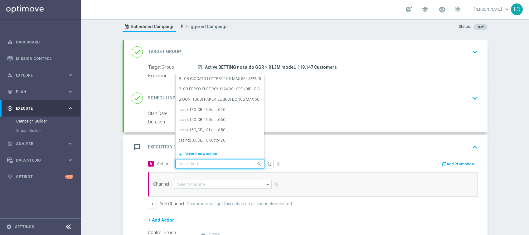
paste input "Deposita almeno 10 per 2€ freebet, deposita almeno 20€ per 5€ freebet deposita …"
type input "Deposita almeno 10 per 2€ freebet, deposita almeno 20€ per 5€ freebet deposita …"
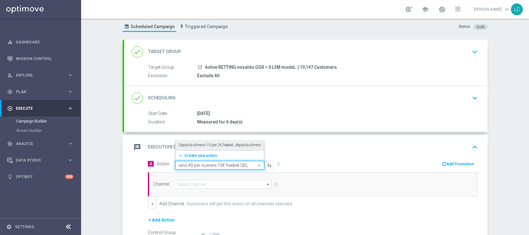
click at [225, 143] on label "Deposita almeno 10 per 2€ freebet, deposita almeno 20€ per 5€ freebet deposita …" at bounding box center [276, 144] width 194 height 5
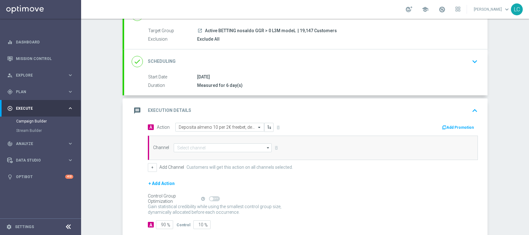
scroll to position [64, 0]
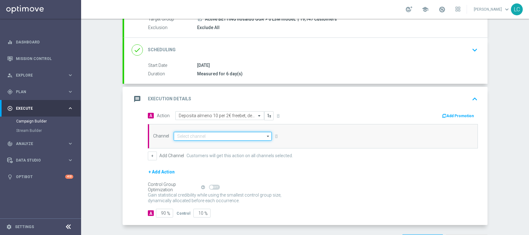
click at [230, 134] on input at bounding box center [223, 136] width 98 height 9
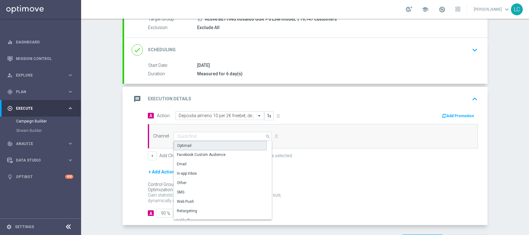
click at [215, 147] on div "Optimail" at bounding box center [220, 145] width 93 height 9
type input "Optimail"
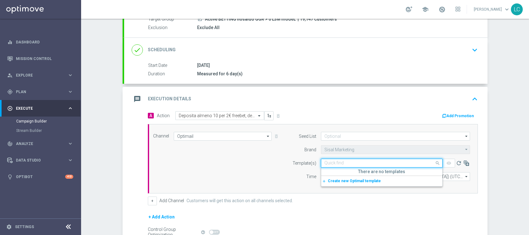
click at [352, 160] on input "text" at bounding box center [376, 162] width 102 height 5
paste input "Recupero dei dati in corso. Attendere alcuni secondi e riprovare a tagliare o c…"
type input "Recupero dei dati in corso. Attendere alcuni secondi e riprovare a tagliare o c…"
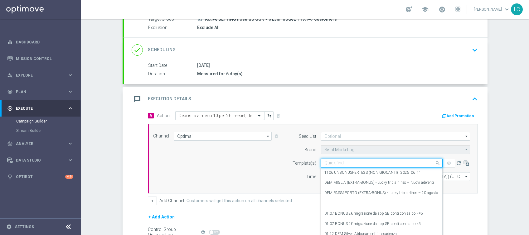
scroll to position [0, 0]
paste input "SPORTDEPL0309"
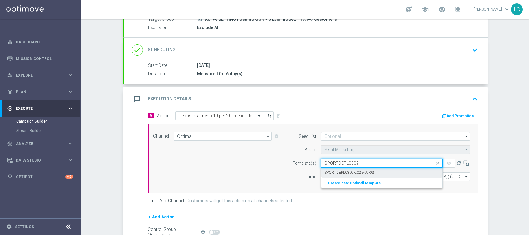
click at [346, 171] on label "SPORTDEPL0309-2025-09-03" at bounding box center [350, 172] width 50 height 5
type input "SPORTDEPL0309"
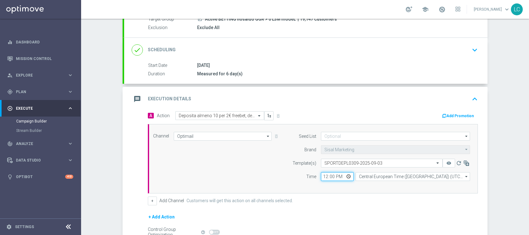
click at [321, 174] on input "12:00" at bounding box center [337, 176] width 33 height 9
type input "17:00"
click at [451, 112] on button "Add Promotion" at bounding box center [459, 115] width 35 height 7
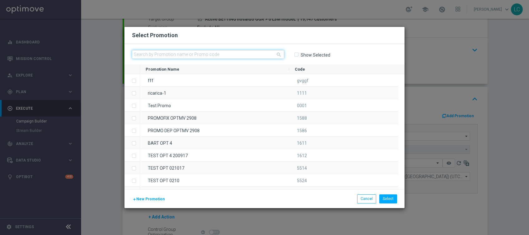
click at [202, 57] on input "text" at bounding box center [208, 54] width 152 height 9
paste input "SPORTDEPL0309"
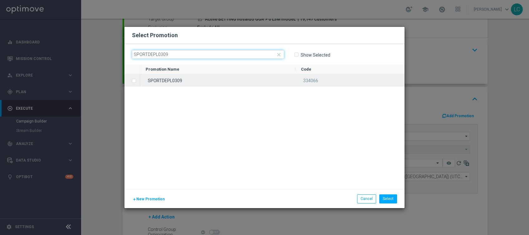
type input "SPORTDEPL0309"
click at [138, 79] on label "Press SPACE to select this row." at bounding box center [139, 81] width 2 height 6
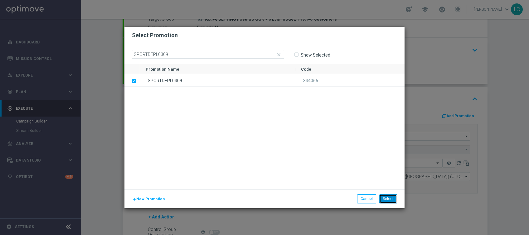
click at [389, 195] on button "Select" at bounding box center [389, 198] width 18 height 9
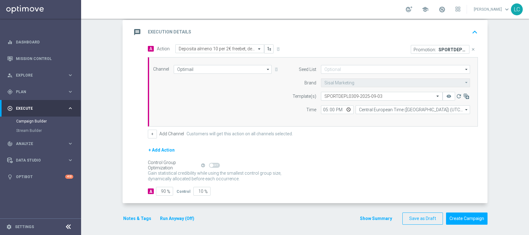
scroll to position [132, 0]
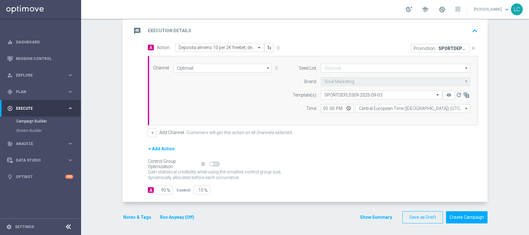
click at [136, 216] on button "Notes & Tags" at bounding box center [137, 217] width 29 height 8
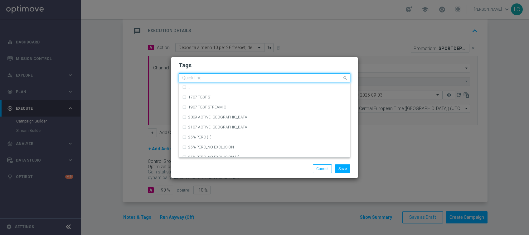
click at [219, 77] on input "text" at bounding box center [262, 78] width 160 height 5
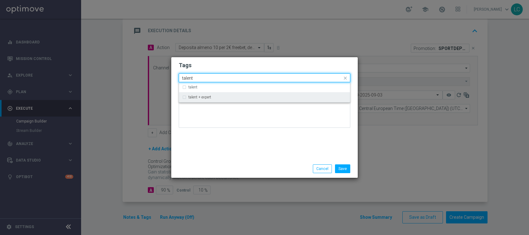
click at [207, 95] on label "talent + expert" at bounding box center [200, 97] width 23 height 4
type input "talent"
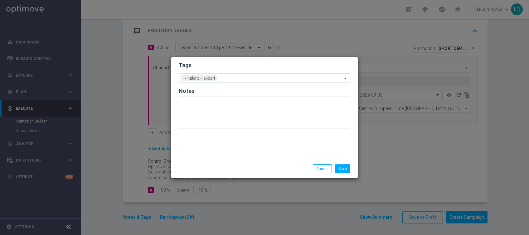
click at [233, 60] on form "Tags Add a new tag × talent + expert Notes" at bounding box center [265, 96] width 172 height 73
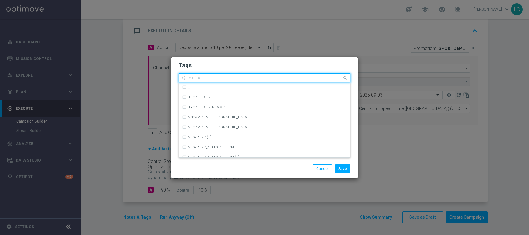
click at [232, 78] on input "text" at bounding box center [262, 78] width 160 height 5
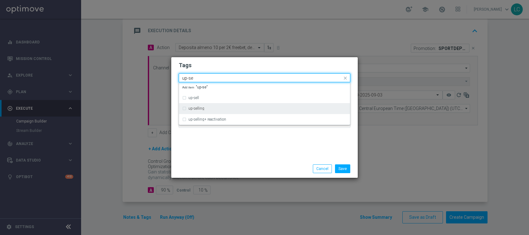
click at [220, 109] on div "up-selling" at bounding box center [268, 108] width 159 height 4
type input "up-se"
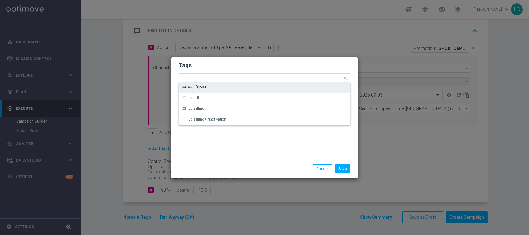
click at [237, 60] on form "Tags Quick find × talent + expert × up-selling up-sell up-selling up-selling+ r…" at bounding box center [265, 96] width 172 height 72
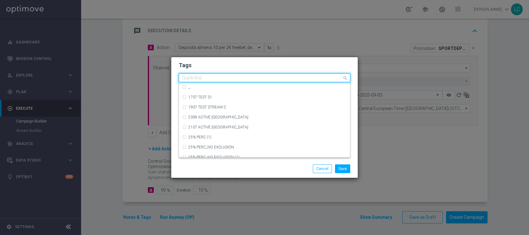
click at [268, 76] on input "text" at bounding box center [262, 78] width 160 height 5
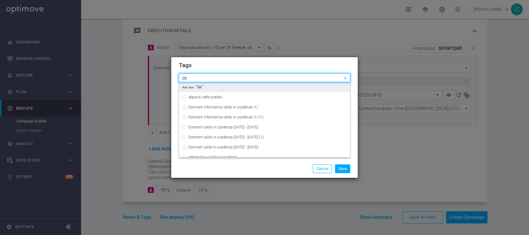
type input "d"
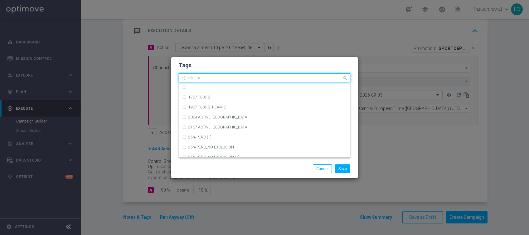
type input "r"
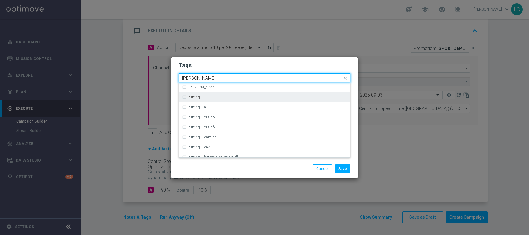
click at [185, 93] on div "betting" at bounding box center [264, 97] width 165 height 10
type input "bettin"
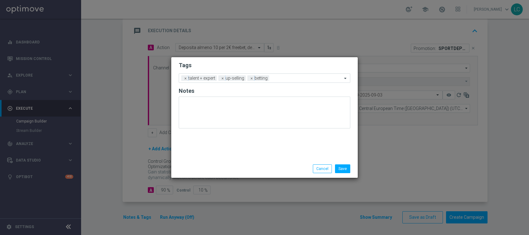
click at [224, 65] on h2 "Tags" at bounding box center [265, 64] width 172 height 7
click at [284, 74] on div "Add a new tag × talent + expert × up-selling × betting" at bounding box center [260, 78] width 163 height 9
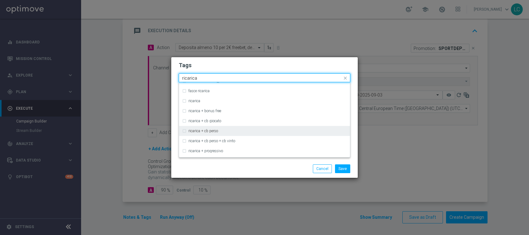
scroll to position [195, 0]
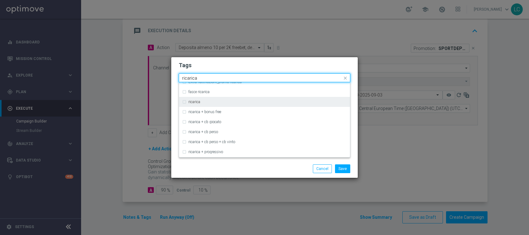
click at [208, 100] on div "ricarica" at bounding box center [268, 102] width 159 height 4
type input "ricarica"
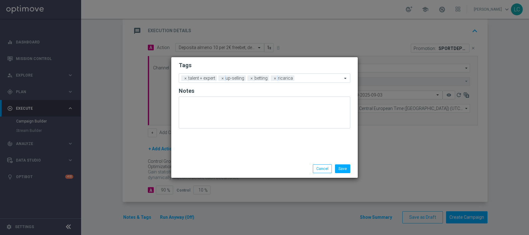
click at [223, 67] on h2 "Tags" at bounding box center [265, 64] width 172 height 7
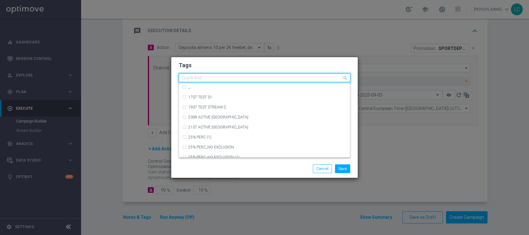
click at [309, 75] on div "Quick find × talent + expert × up-selling × betting × ricarica" at bounding box center [260, 78] width 163 height 8
type input "d"
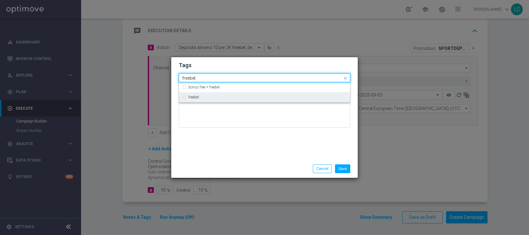
click at [215, 97] on div "freebet" at bounding box center [268, 97] width 159 height 4
type input "freebet"
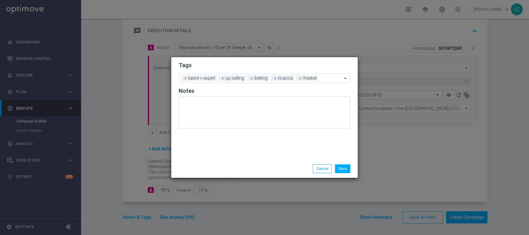
click at [262, 58] on div "Tags Add a new tag × talent + expert × up-selling × betting × ricarica × freebe…" at bounding box center [264, 108] width 187 height 102
click at [342, 167] on button "Save" at bounding box center [342, 168] width 15 height 9
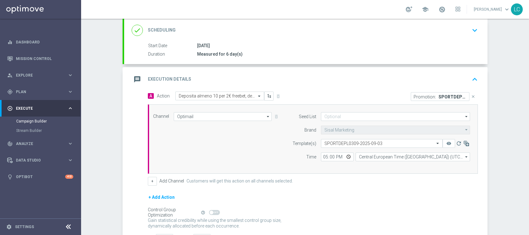
scroll to position [81, 0]
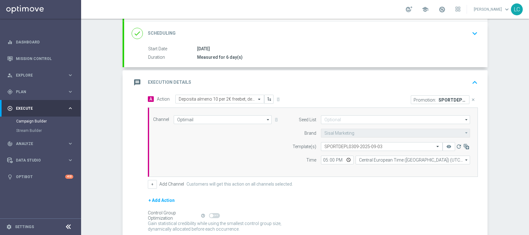
click at [472, 32] on icon "keyboard_arrow_down" at bounding box center [474, 33] width 9 height 9
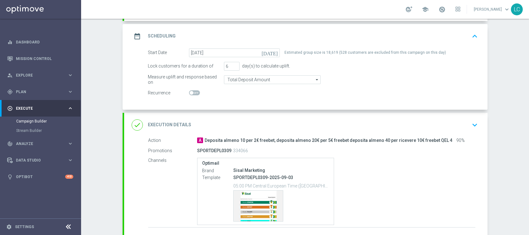
click at [472, 32] on icon "keyboard_arrow_up" at bounding box center [474, 36] width 9 height 9
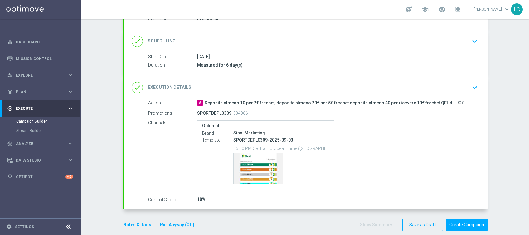
scroll to position [76, 0]
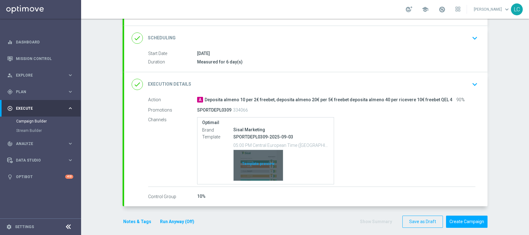
click at [251, 164] on div "Template preview" at bounding box center [258, 165] width 49 height 31
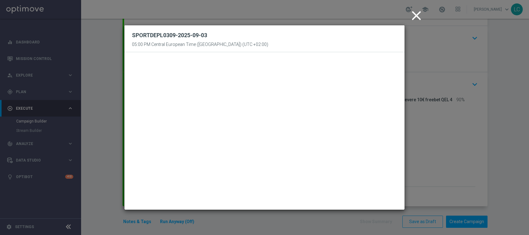
click at [421, 15] on icon "close" at bounding box center [417, 16] width 16 height 16
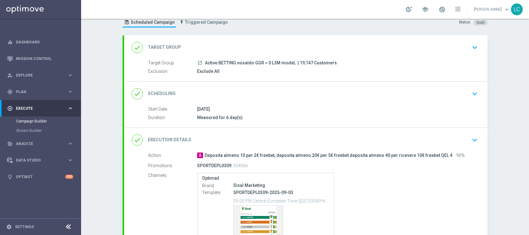
scroll to position [20, 0]
click at [472, 93] on icon "keyboard_arrow_down" at bounding box center [474, 93] width 9 height 9
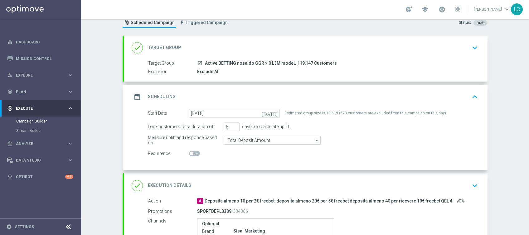
click at [470, 92] on icon "keyboard_arrow_up" at bounding box center [474, 96] width 9 height 9
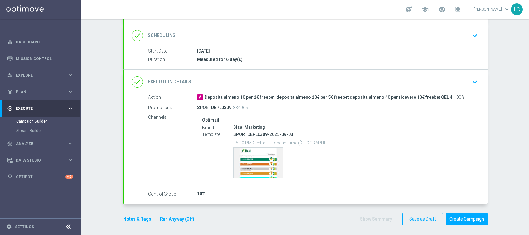
scroll to position [81, 0]
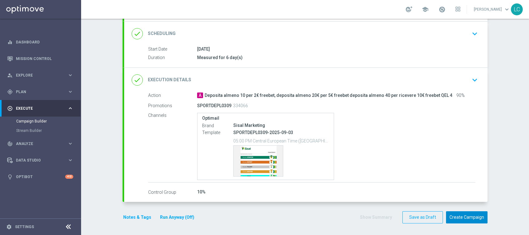
click at [465, 215] on button "Create Campaign" at bounding box center [467, 217] width 42 height 12
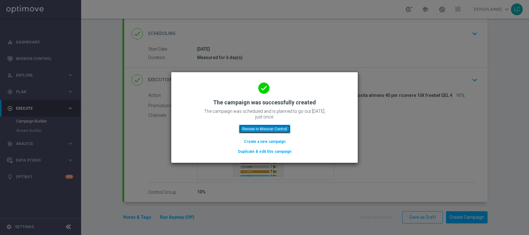
click at [264, 125] on button "Review in Mission Control" at bounding box center [264, 129] width 51 height 9
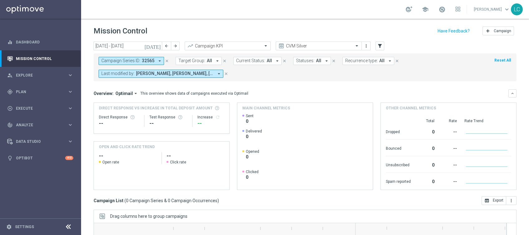
click at [166, 59] on icon "close" at bounding box center [167, 61] width 4 height 4
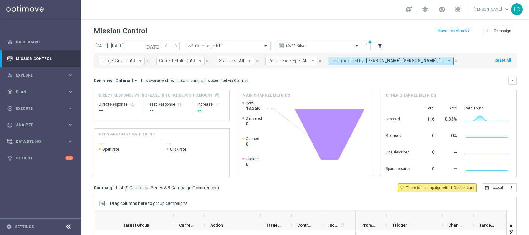
click at [348, 61] on span "Last modified by:" at bounding box center [348, 60] width 33 height 5
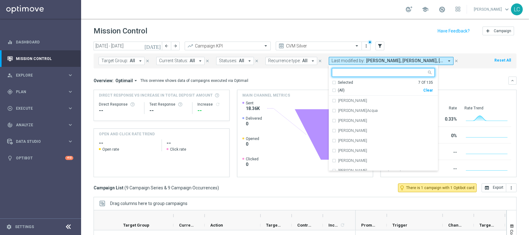
click at [343, 82] on div "Selected" at bounding box center [345, 82] width 15 height 5
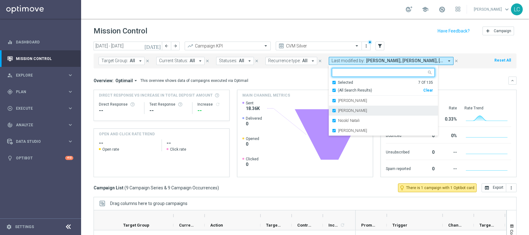
click at [332, 112] on div "[PERSON_NAME]" at bounding box center [383, 110] width 103 height 10
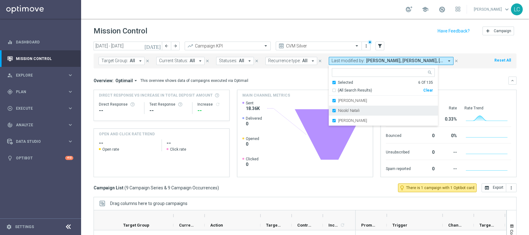
click at [333, 111] on div "Nicolo' Natali" at bounding box center [383, 110] width 103 height 10
click at [333, 111] on div "[PERSON_NAME]" at bounding box center [383, 110] width 103 height 10
click at [468, 73] on mini-dashboard "Overview: Optimail arrow_drop_down This overview shows data of campaigns execut…" at bounding box center [305, 125] width 423 height 115
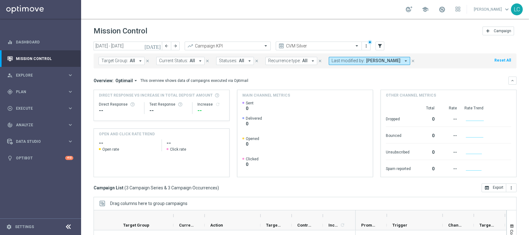
scroll to position [77, 0]
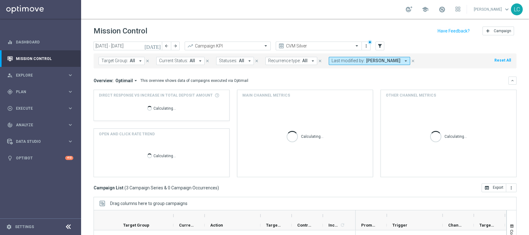
scroll to position [77, 0]
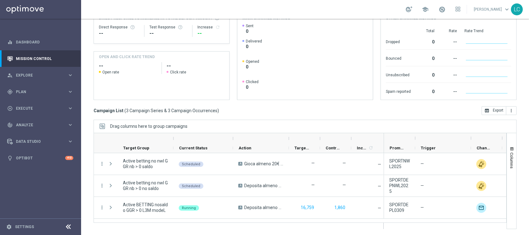
drag, startPoint x: 204, startPoint y: 141, endPoint x: 257, endPoint y: 137, distance: 53.8
click at [234, 137] on div at bounding box center [233, 138] width 2 height 10
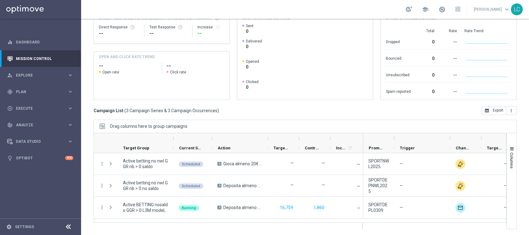
drag, startPoint x: 257, startPoint y: 137, endPoint x: 211, endPoint y: 141, distance: 46.4
click at [211, 141] on div at bounding box center [212, 138] width 2 height 10
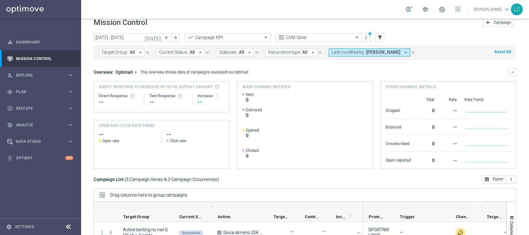
scroll to position [0, 0]
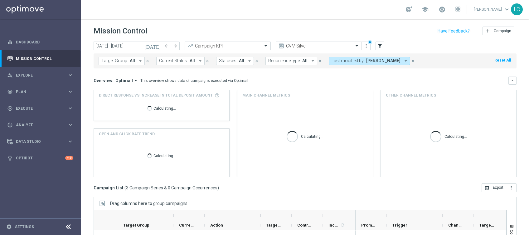
scroll to position [77, 0]
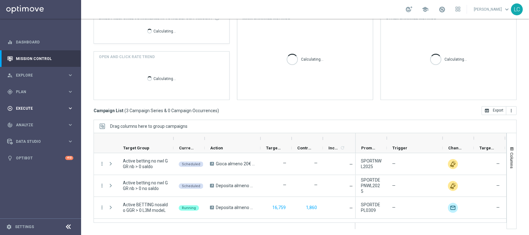
click at [37, 106] on div "play_circle_outline Execute" at bounding box center [37, 108] width 60 height 6
click at [21, 88] on div "gps_fixed Plan keyboard_arrow_right" at bounding box center [40, 91] width 81 height 17
click at [32, 123] on span "Templates" at bounding box center [39, 123] width 45 height 4
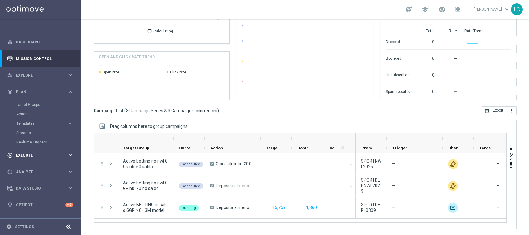
click at [32, 156] on span "Execute" at bounding box center [41, 155] width 51 height 4
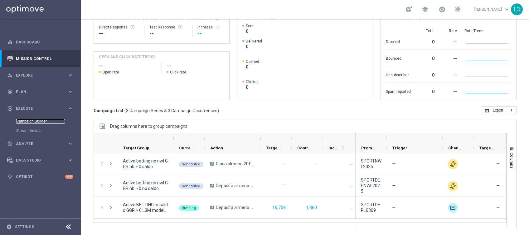
click at [42, 120] on link "Campaign Builder" at bounding box center [40, 121] width 49 height 5
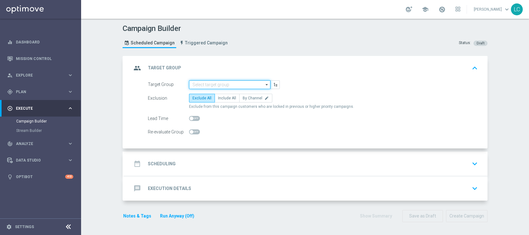
click at [206, 85] on input at bounding box center [229, 84] width 81 height 9
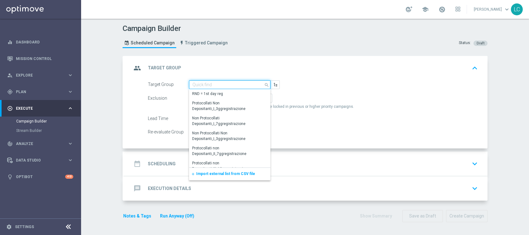
paste input "Active BETTING saldo GGR > 0 L3M"
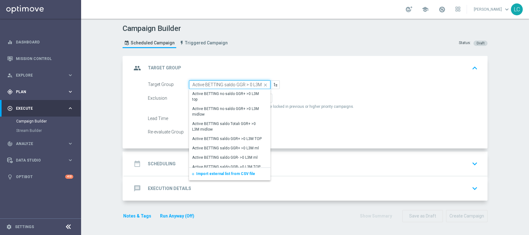
type input "Active BETTING saldo GGR > 0 L3M"
click at [12, 91] on icon "gps_fixed" at bounding box center [10, 92] width 6 height 6
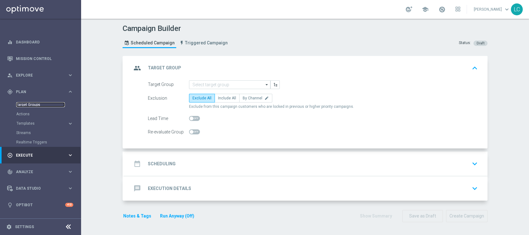
click at [30, 103] on link "Target Groups" at bounding box center [40, 104] width 49 height 5
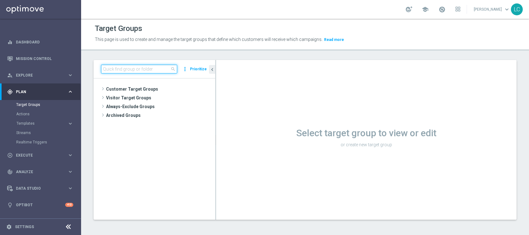
click at [145, 70] on input at bounding box center [139, 69] width 76 height 9
paste input "Active BETTING saldo GGR > 0 L3M"
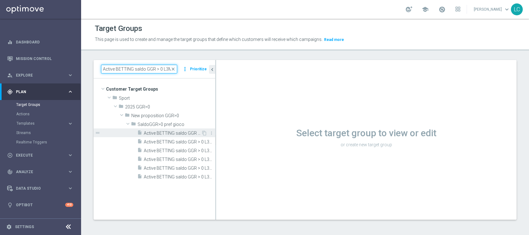
type input "Active BETTING saldo GGR > 0 L3M"
click at [160, 133] on span "Active BETTING saldo GGR > 0 L3M" at bounding box center [172, 132] width 57 height 5
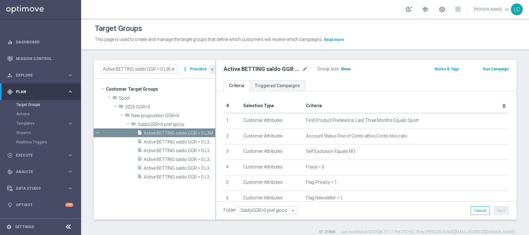
click at [341, 68] on span "Show" at bounding box center [346, 69] width 10 height 4
click at [492, 66] on button "Run Campaign" at bounding box center [496, 69] width 27 height 7
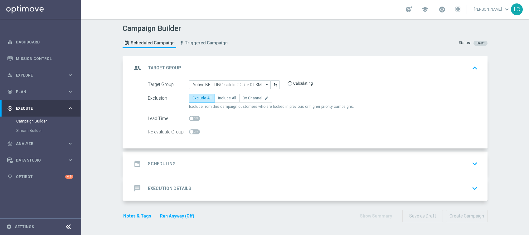
click at [231, 160] on div "date_range Scheduling keyboard_arrow_down" at bounding box center [306, 164] width 349 height 12
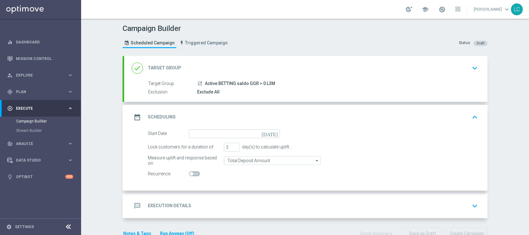
scroll to position [16, 0]
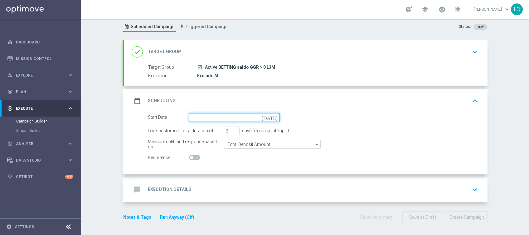
click at [213, 120] on input at bounding box center [234, 117] width 91 height 9
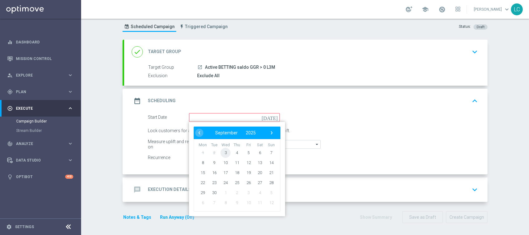
click at [222, 152] on span "3" at bounding box center [226, 152] width 10 height 10
type input "03 Sep 2025"
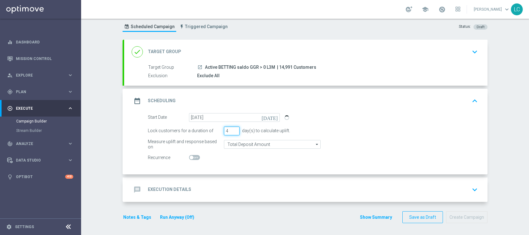
click at [232, 128] on input "4" at bounding box center [232, 130] width 16 height 9
click at [232, 128] on input "5" at bounding box center [232, 130] width 16 height 9
type input "6"
click at [232, 128] on input "6" at bounding box center [232, 130] width 16 height 9
click at [243, 189] on div "message Execution Details keyboard_arrow_down" at bounding box center [306, 190] width 349 height 12
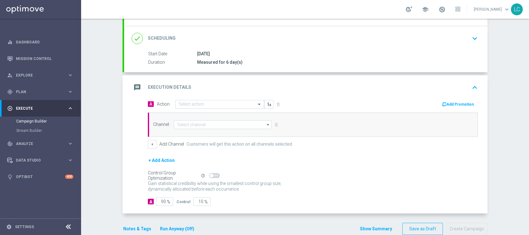
scroll to position [87, 0]
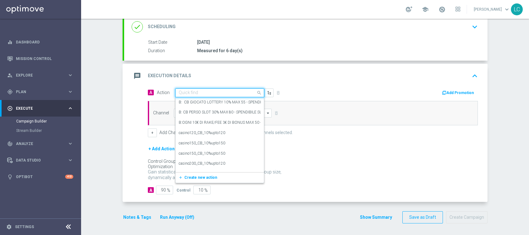
click at [202, 90] on input "text" at bounding box center [214, 92] width 70 height 5
paste input "Gioca almeno 10 e ricevi il 20% sul perso fino ad un massimo di 20 € qel 4"
type input "Gioca almeno 10 e ricevi il 20% sul perso fino ad un massimo di 20 € qel 4"
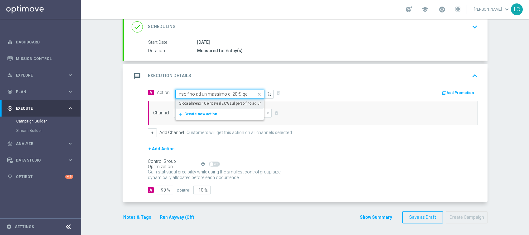
click at [223, 103] on label "Gioca almeno 10 e ricevi il 20% sul perso fino ad un massimo di 20 € qel 4" at bounding box center [239, 103] width 121 height 5
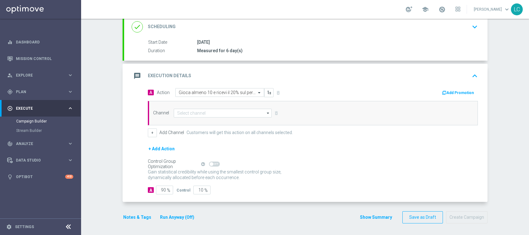
scroll to position [0, 0]
click at [219, 115] on input at bounding box center [223, 113] width 98 height 9
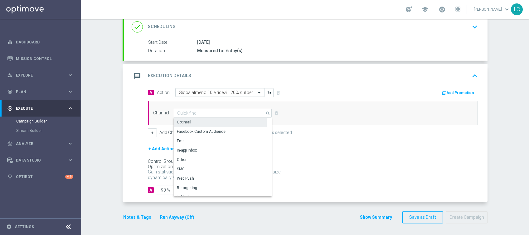
click at [211, 122] on div "Optimail" at bounding box center [220, 122] width 93 height 9
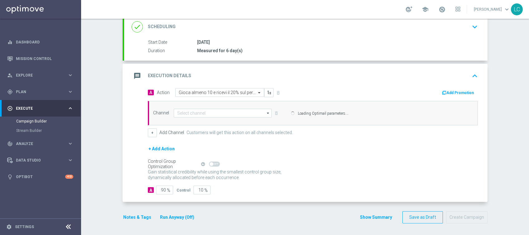
type input "Optimail"
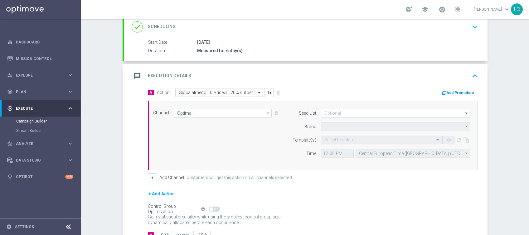
type input "Sisal Marketing"
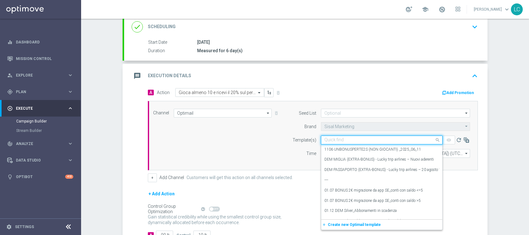
click at [332, 140] on input "text" at bounding box center [376, 139] width 102 height 5
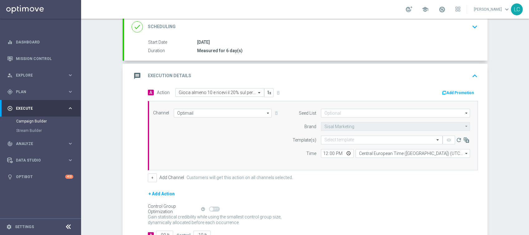
click at [291, 155] on div "Time" at bounding box center [301, 153] width 32 height 9
click at [321, 152] on input "12:00" at bounding box center [337, 153] width 33 height 9
type input "17:30"
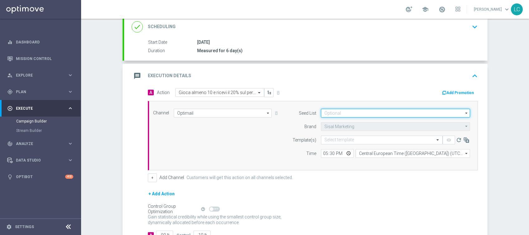
click at [332, 112] on input at bounding box center [395, 113] width 149 height 9
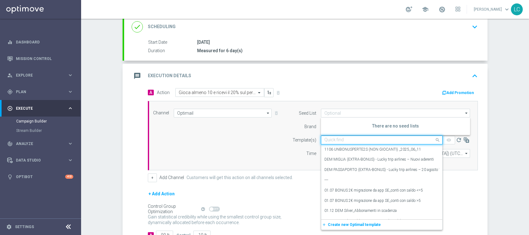
click at [330, 141] on input "text" at bounding box center [376, 139] width 102 height 5
paste input "SPORT0309"
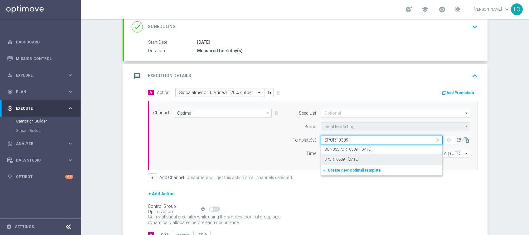
click at [347, 157] on label "SPORT0309 - 2025-09-03" at bounding box center [342, 159] width 34 height 5
type input "SPORT0309"
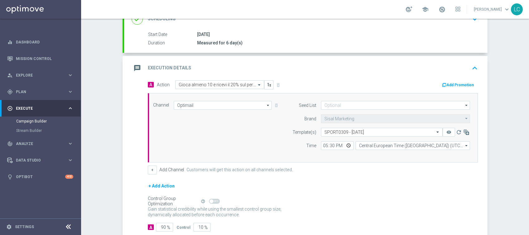
scroll to position [96, 0]
click at [449, 79] on div "Add Promotion" at bounding box center [398, 83] width 170 height 8
click at [449, 81] on button "Add Promotion" at bounding box center [459, 83] width 35 height 7
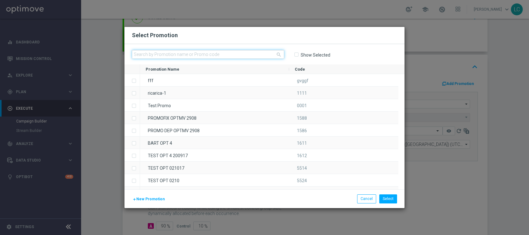
click at [236, 54] on input "text" at bounding box center [208, 54] width 152 height 9
paste input "334067"
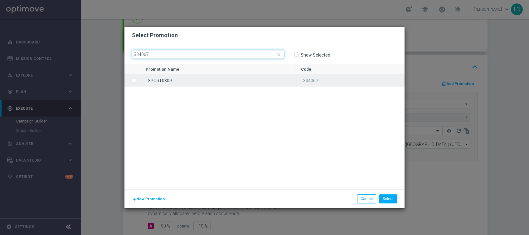
type input "334067"
click at [134, 79] on input "Press SPACE to select this row." at bounding box center [134, 78] width 4 height 4
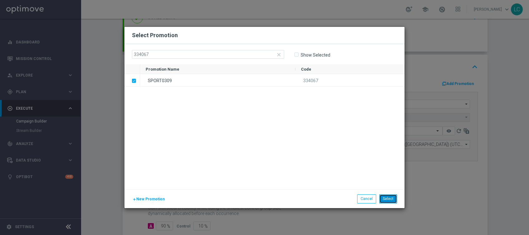
click at [387, 198] on button "Select" at bounding box center [389, 198] width 18 height 9
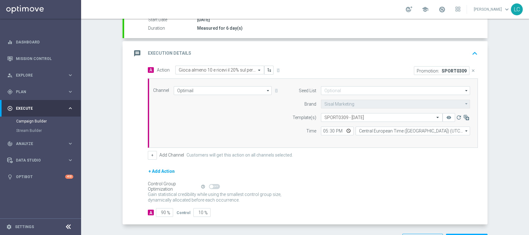
scroll to position [132, 0]
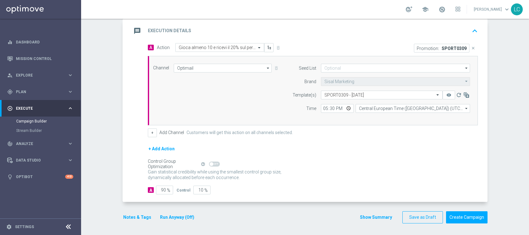
click at [470, 29] on icon "keyboard_arrow_up" at bounding box center [474, 30] width 9 height 9
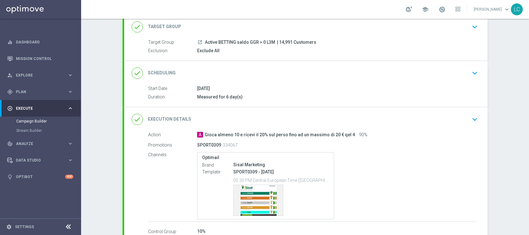
scroll to position [40, 0]
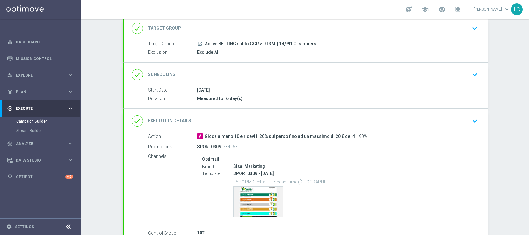
click at [474, 71] on icon "keyboard_arrow_down" at bounding box center [474, 74] width 9 height 9
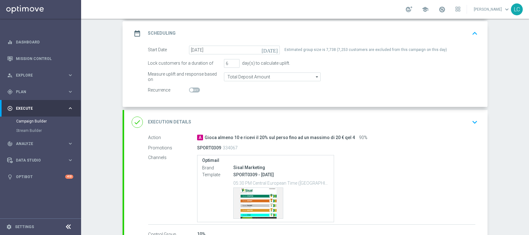
scroll to position [126, 0]
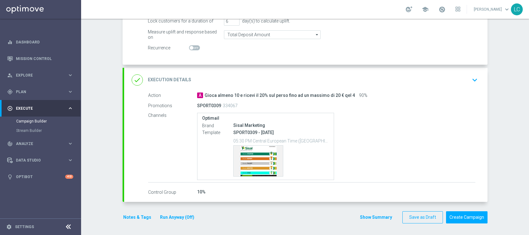
click at [132, 216] on button "Notes & Tags" at bounding box center [137, 217] width 29 height 8
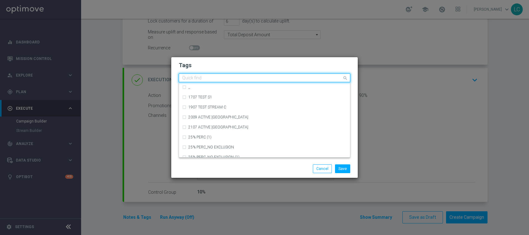
click at [230, 79] on input "text" at bounding box center [262, 78] width 160 height 5
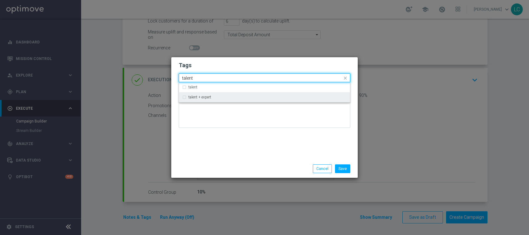
click at [221, 98] on div "talent + expert" at bounding box center [268, 97] width 159 height 4
type input "talent"
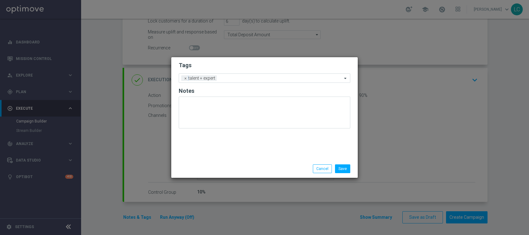
click at [245, 63] on h2 "Tags" at bounding box center [265, 64] width 172 height 7
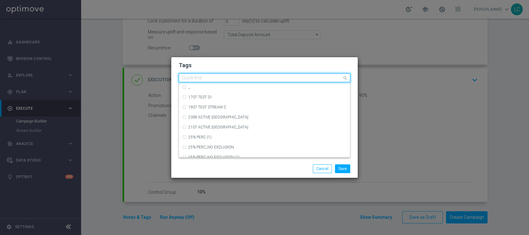
click at [250, 79] on input "text" at bounding box center [262, 78] width 160 height 5
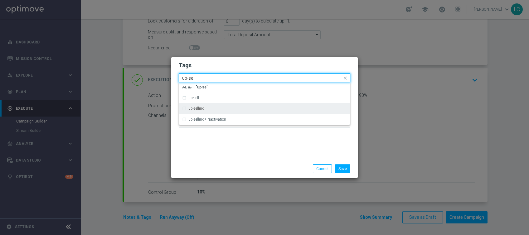
click at [223, 111] on div "up-selling" at bounding box center [264, 108] width 165 height 10
type input "up-se"
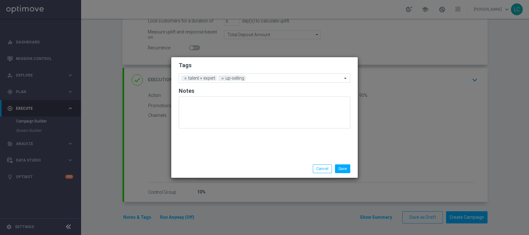
click at [249, 63] on h2 "Tags" at bounding box center [265, 64] width 172 height 7
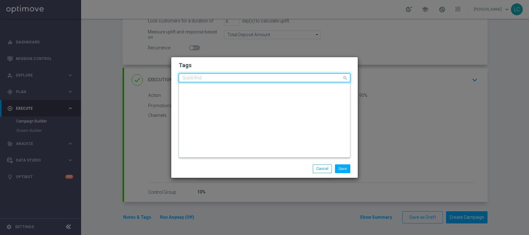
scroll to position [0, 0]
click at [263, 79] on input "text" at bounding box center [262, 78] width 160 height 5
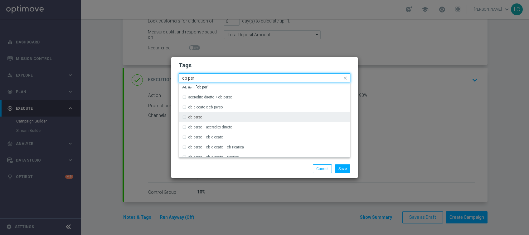
click at [199, 115] on div "cb perso" at bounding box center [264, 117] width 165 height 10
type input "cb per"
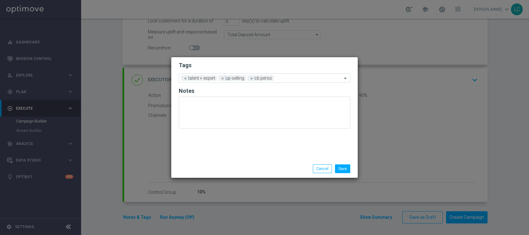
click at [227, 67] on h2 "Tags" at bounding box center [265, 64] width 172 height 7
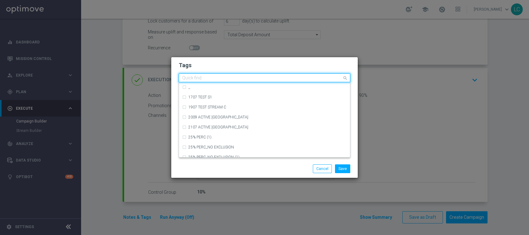
click at [299, 76] on input "text" at bounding box center [262, 78] width 160 height 5
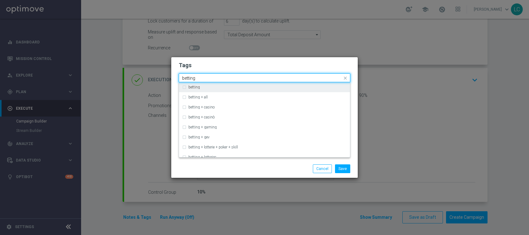
click at [208, 87] on div "betting" at bounding box center [268, 87] width 159 height 4
type input "betting"
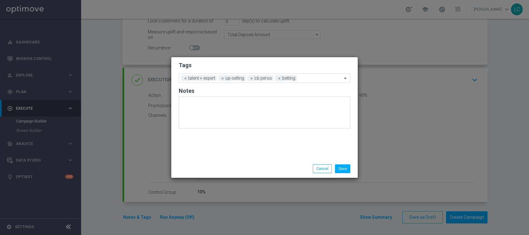
click at [242, 62] on h2 "Tags" at bounding box center [265, 64] width 172 height 7
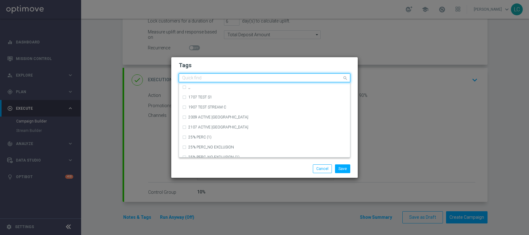
click at [311, 80] on input "text" at bounding box center [262, 78] width 160 height 5
click at [291, 78] on input "text" at bounding box center [262, 78] width 160 height 5
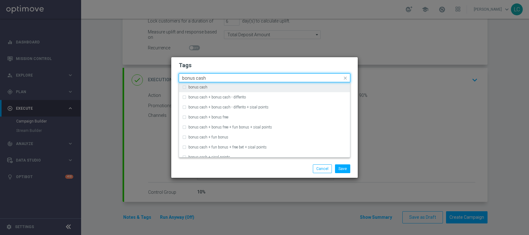
click at [252, 91] on div "bonus cash" at bounding box center [264, 87] width 165 height 10
type input "bonus cash"
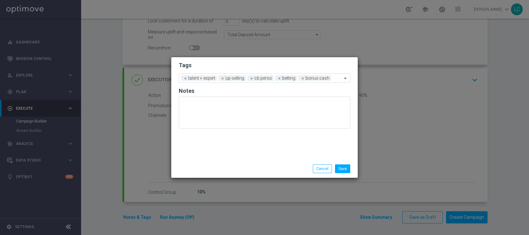
click at [310, 61] on h2 "Tags" at bounding box center [265, 64] width 172 height 7
click at [344, 169] on button "Save" at bounding box center [342, 168] width 15 height 9
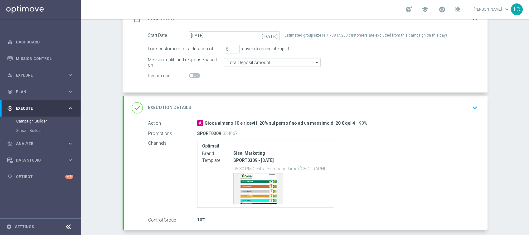
scroll to position [105, 0]
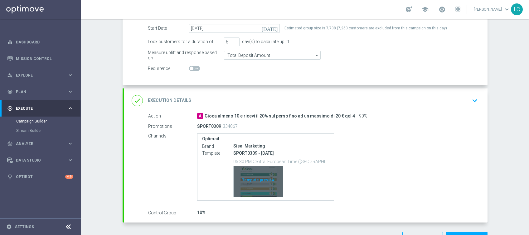
click at [252, 186] on div "Template preview" at bounding box center [258, 181] width 49 height 31
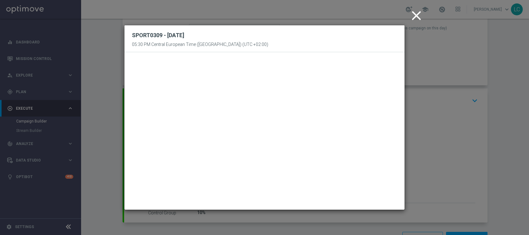
click at [414, 19] on icon "close" at bounding box center [417, 16] width 16 height 16
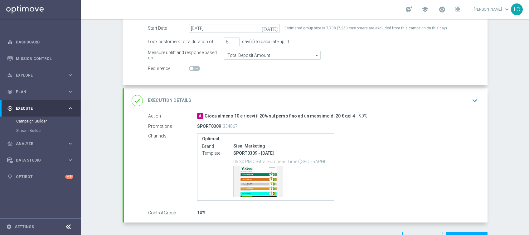
click at [473, 98] on icon "keyboard_arrow_down" at bounding box center [474, 100] width 9 height 9
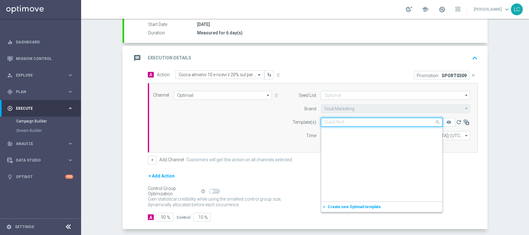
click at [422, 123] on input "text" at bounding box center [376, 122] width 102 height 5
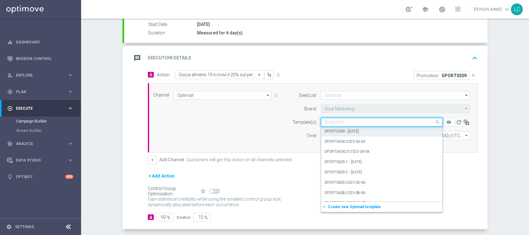
click at [350, 127] on div "SPORT0309 - [DATE]" at bounding box center [382, 131] width 115 height 10
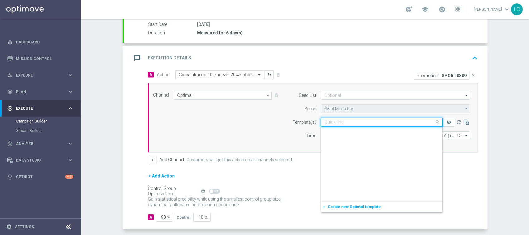
click at [369, 120] on input "text" at bounding box center [376, 122] width 102 height 5
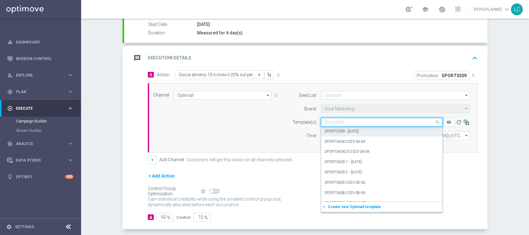
click at [354, 132] on label "SPORT0309 - [DATE]" at bounding box center [342, 131] width 34 height 5
click at [374, 118] on div "Quick find SPORT0309 - 2025-09-03" at bounding box center [382, 122] width 122 height 9
click at [348, 130] on label "SPORT0309 - [DATE]" at bounding box center [342, 131] width 34 height 5
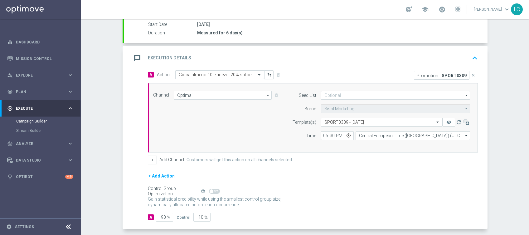
click at [275, 116] on div "Channel Optimail Optimail arrow_drop_down Drag here to set row groups Drag here…" at bounding box center [312, 118] width 326 height 54
click at [470, 56] on icon "keyboard_arrow_up" at bounding box center [474, 57] width 9 height 9
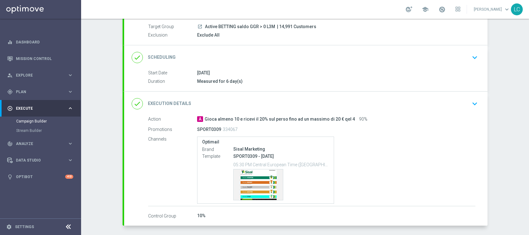
scroll to position [56, 0]
click at [470, 56] on icon "keyboard_arrow_down" at bounding box center [474, 57] width 9 height 9
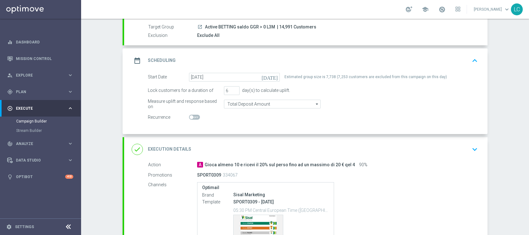
click at [472, 58] on icon "keyboard_arrow_up" at bounding box center [474, 60] width 9 height 9
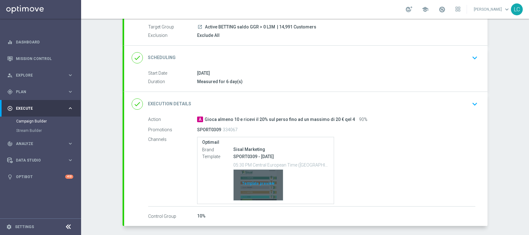
click at [252, 184] on div "Template preview" at bounding box center [258, 184] width 49 height 31
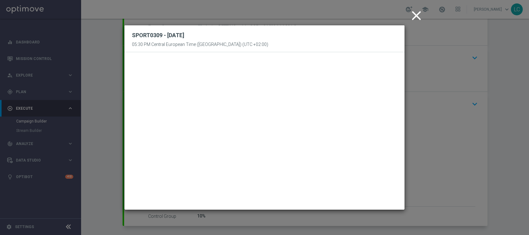
click at [420, 13] on icon "close" at bounding box center [417, 16] width 16 height 16
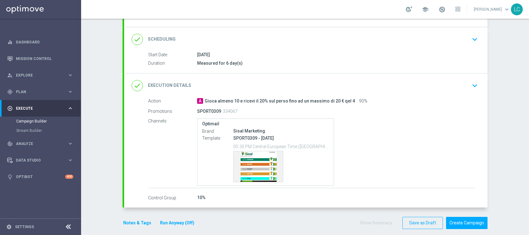
scroll to position [81, 0]
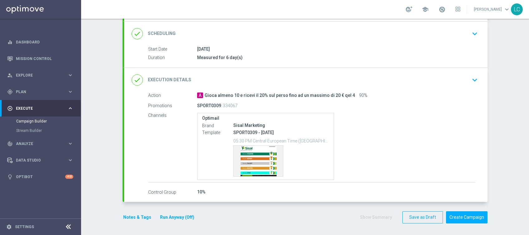
click at [130, 213] on button "Notes & Tags" at bounding box center [137, 217] width 29 height 8
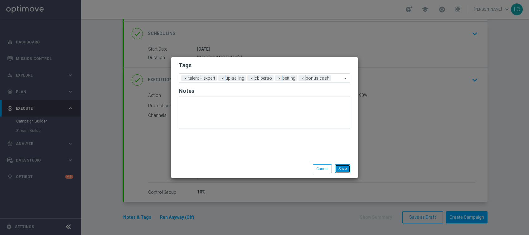
click at [347, 168] on button "Save" at bounding box center [342, 168] width 15 height 9
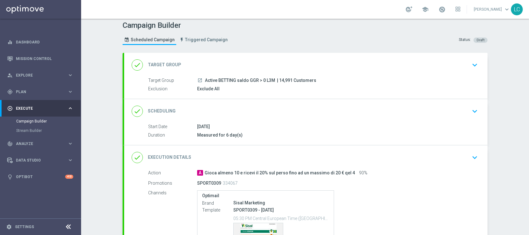
scroll to position [0, 0]
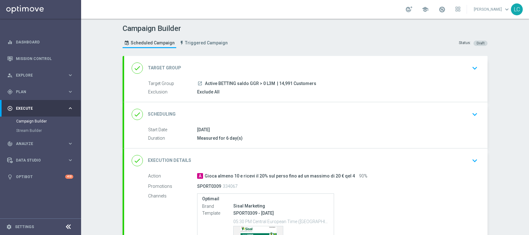
click at [471, 105] on div "done Scheduling keyboard_arrow_down" at bounding box center [306, 114] width 364 height 24
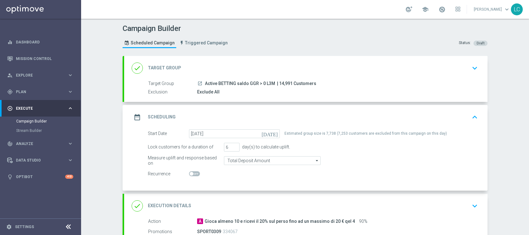
click at [473, 112] on icon "keyboard_arrow_up" at bounding box center [474, 116] width 9 height 9
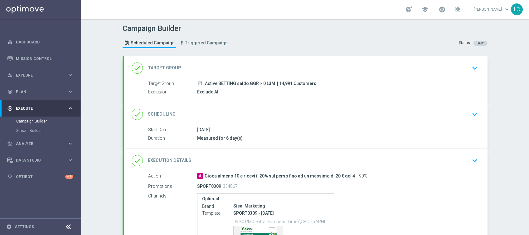
scroll to position [81, 0]
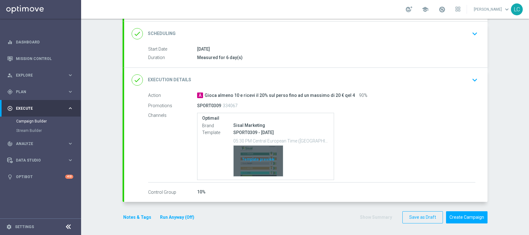
click at [248, 164] on div "Template preview" at bounding box center [258, 160] width 49 height 31
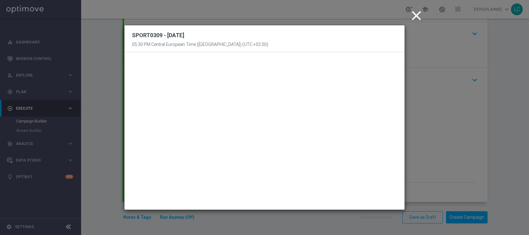
click at [417, 14] on icon "close" at bounding box center [417, 16] width 16 height 16
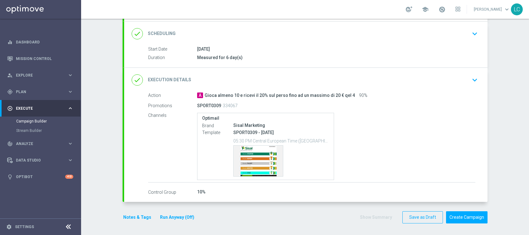
click at [241, 142] on p "05:30 PM Central European Time (Berlin) (UTC +02:00)" at bounding box center [281, 140] width 96 height 6
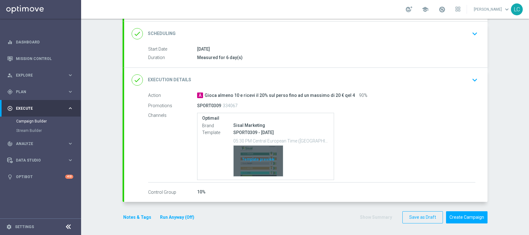
click at [249, 154] on div "Template preview" at bounding box center [258, 160] width 49 height 31
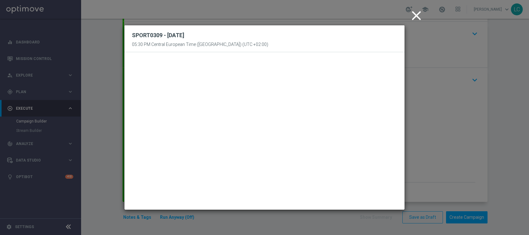
click at [414, 15] on icon "close" at bounding box center [417, 16] width 16 height 16
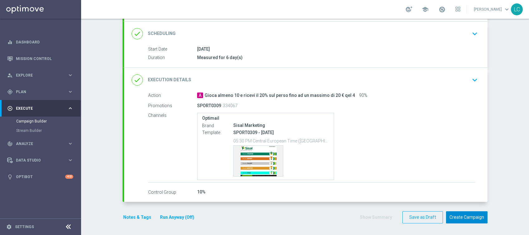
click at [462, 217] on button "Create Campaign" at bounding box center [467, 217] width 42 height 12
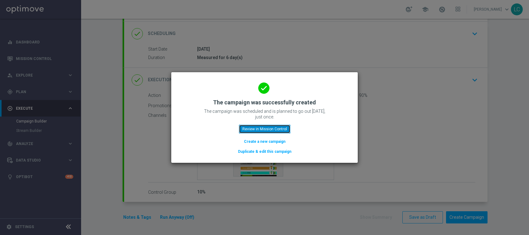
click at [277, 127] on button "Review in Mission Control" at bounding box center [264, 129] width 51 height 9
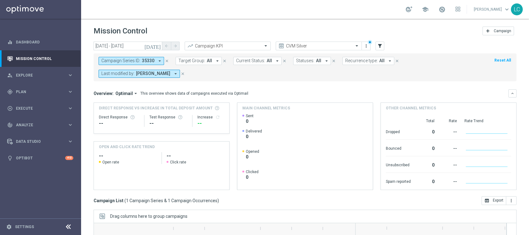
scroll to position [90, 0]
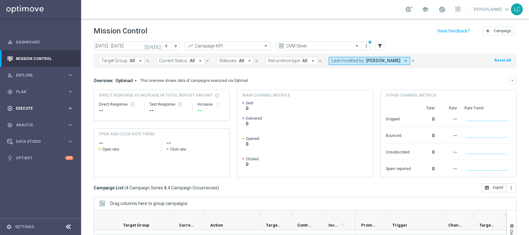
click at [35, 103] on div "play_circle_outline Execute keyboard_arrow_right" at bounding box center [40, 108] width 81 height 17
click at [25, 119] on link "Campaign Builder" at bounding box center [40, 121] width 49 height 5
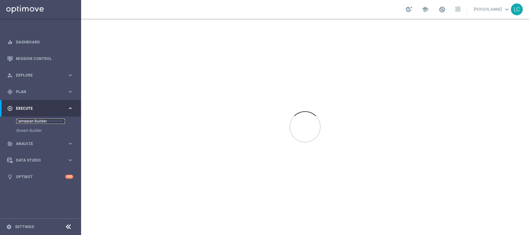
click at [25, 119] on link "Campaign Builder" at bounding box center [40, 121] width 49 height 5
click at [65, 103] on div "play_circle_outline Execute keyboard_arrow_right" at bounding box center [40, 108] width 81 height 17
click at [30, 129] on link "Stream Builder" at bounding box center [40, 130] width 49 height 5
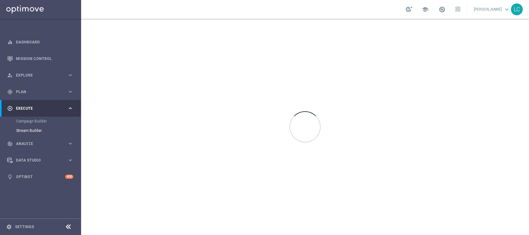
click at [36, 118] on div "Campaign Builder" at bounding box center [48, 120] width 64 height 9
click at [37, 123] on link "Campaign Builder" at bounding box center [40, 121] width 49 height 5
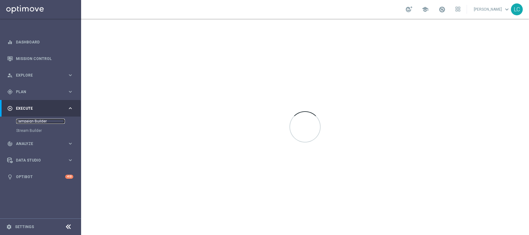
click at [37, 123] on link "Campaign Builder" at bounding box center [40, 121] width 49 height 5
click at [67, 106] on icon "keyboard_arrow_right" at bounding box center [70, 108] width 6 height 6
click at [33, 121] on link "Campaign Builder" at bounding box center [40, 121] width 49 height 5
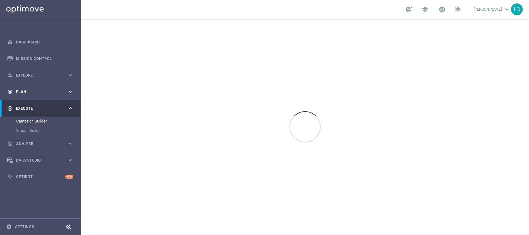
click at [35, 90] on span "Plan" at bounding box center [41, 92] width 51 height 4
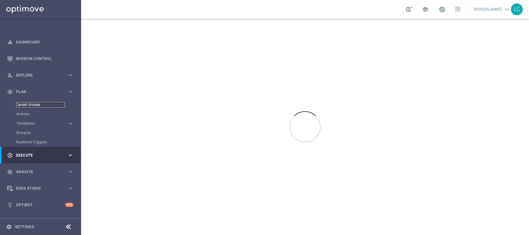
click at [25, 102] on link "Target Groups" at bounding box center [40, 104] width 49 height 5
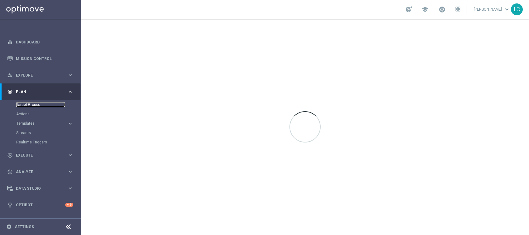
click at [25, 102] on link "Target Groups" at bounding box center [40, 104] width 49 height 5
click at [19, 147] on div "play_circle_outline Execute keyboard_arrow_right" at bounding box center [40, 155] width 81 height 17
click at [37, 119] on link "Campaign Builder" at bounding box center [40, 121] width 49 height 5
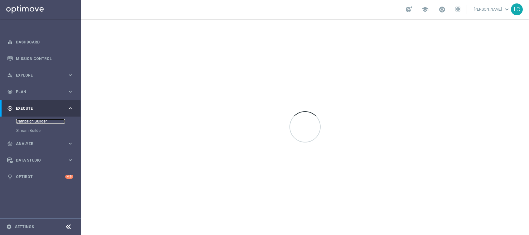
drag, startPoint x: 37, startPoint y: 119, endPoint x: 18, endPoint y: 119, distance: 19.4
click at [18, 119] on link "Campaign Builder" at bounding box center [40, 121] width 49 height 5
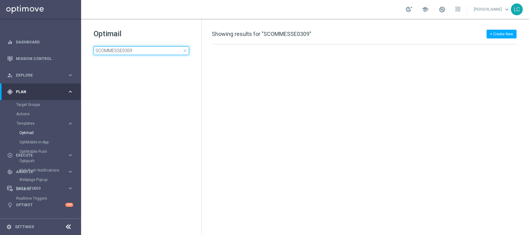
click at [145, 51] on input "SCOMMESSE0309" at bounding box center [142, 50] width 96 height 9
click at [144, 50] on input "SCOMMESSE0309" at bounding box center [142, 50] width 96 height 9
click at [115, 51] on input "SCOMMESSE0309" at bounding box center [142, 50] width 96 height 9
type input "SCOMMESSE0309"
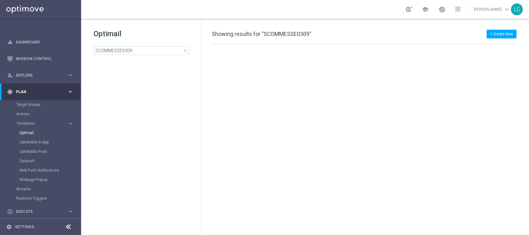
click at [185, 50] on span "close" at bounding box center [185, 50] width 5 height 5
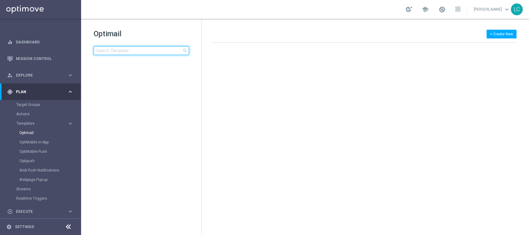
click at [121, 54] on input at bounding box center [142, 50] width 96 height 9
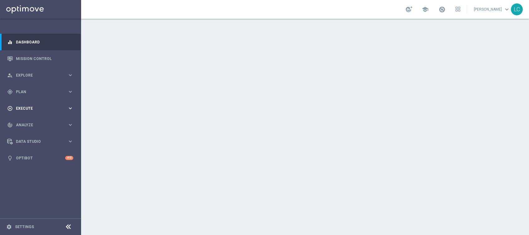
click at [26, 110] on span "Execute" at bounding box center [41, 108] width 51 height 4
click at [27, 120] on link "Campaign Builder" at bounding box center [40, 121] width 49 height 5
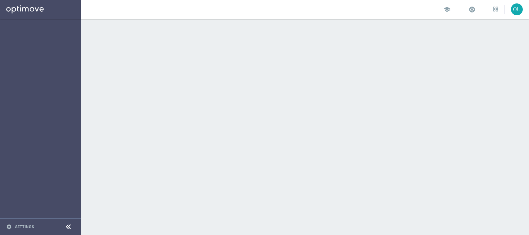
click at [97, 124] on div at bounding box center [305, 127] width 448 height 216
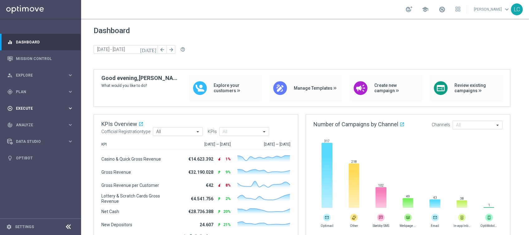
click at [26, 108] on span "Execute" at bounding box center [41, 108] width 51 height 4
click at [37, 89] on div "gps_fixed Plan" at bounding box center [37, 92] width 60 height 6
click at [32, 126] on accordion "Templates keyboard_arrow_right Optimail OptiMobile In-App OptiMobile Push Optip…" at bounding box center [48, 123] width 64 height 9
click at [30, 123] on span "Templates" at bounding box center [39, 123] width 45 height 4
click at [27, 133] on link "Optimail" at bounding box center [42, 132] width 46 height 5
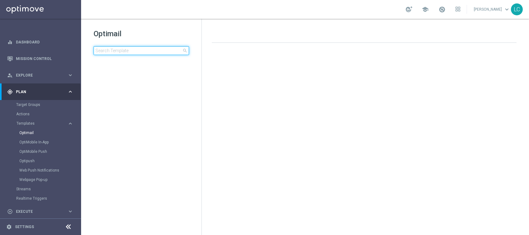
click at [114, 49] on input at bounding box center [142, 50] width 96 height 9
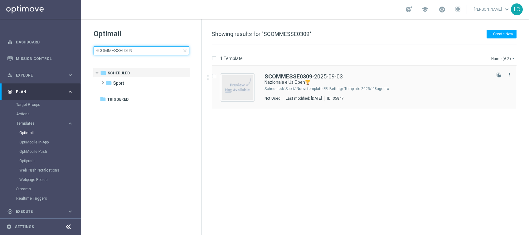
type input "SCOMMESSE0309"
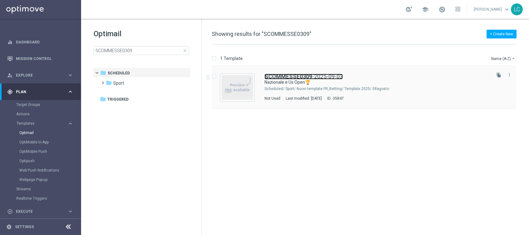
click at [273, 75] on b "SCOMMESSE0309" at bounding box center [289, 76] width 48 height 7
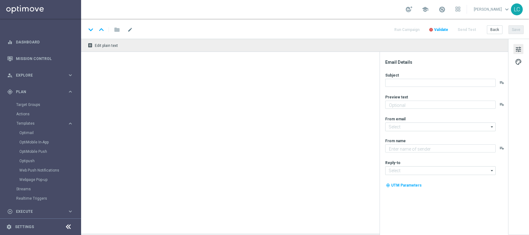
type textarea "fino a 20€ Bonus🎁"
type input "[EMAIL_ADDRESS][DOMAIN_NAME]"
type textarea "Sisal"
type input "[EMAIL_ADDRESS][DOMAIN_NAME]"
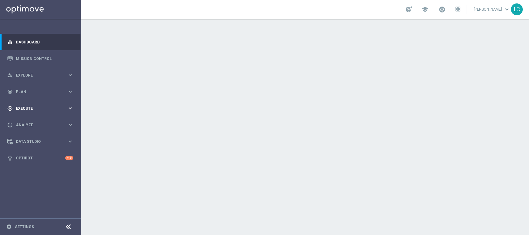
click at [25, 105] on div "play_circle_outline Execute" at bounding box center [37, 108] width 60 height 6
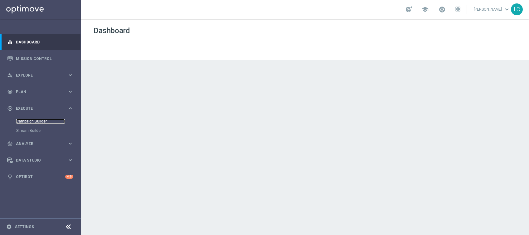
click at [30, 121] on link "Campaign Builder" at bounding box center [40, 121] width 49 height 5
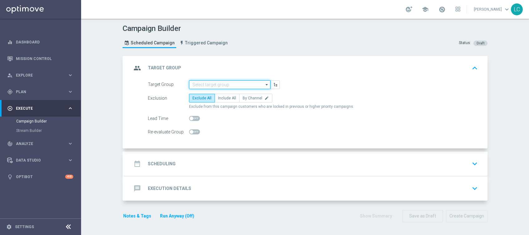
click at [211, 82] on input at bounding box center [229, 84] width 81 height 9
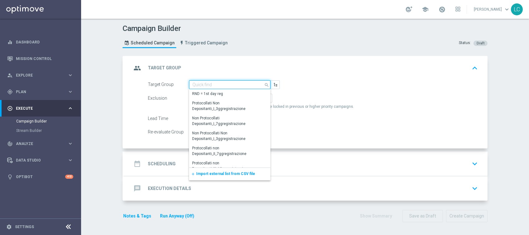
paste input "Active BETTING saldo GGR <= 0 L3M"
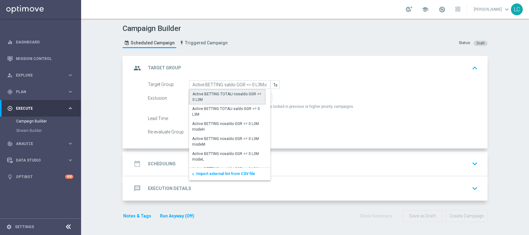
click at [226, 94] on div "Active BETTING TOTALI nosaldo GGR <= 0 L3M" at bounding box center [228, 96] width 70 height 11
type input "Active BETTING TOTALI nosaldo GGR <= 0 L3M"
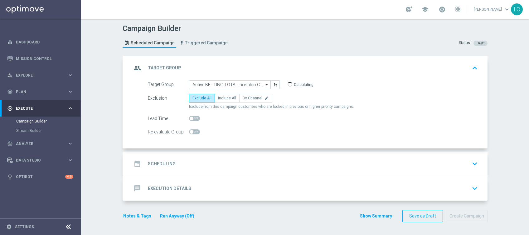
click at [253, 155] on div "date_range Scheduling keyboard_arrow_down" at bounding box center [306, 163] width 364 height 24
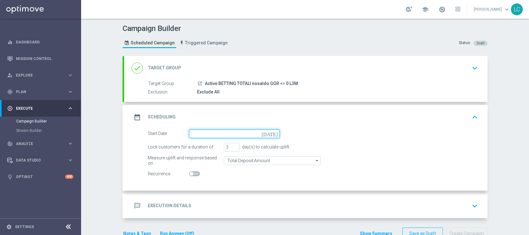
click at [217, 134] on input at bounding box center [234, 133] width 91 height 9
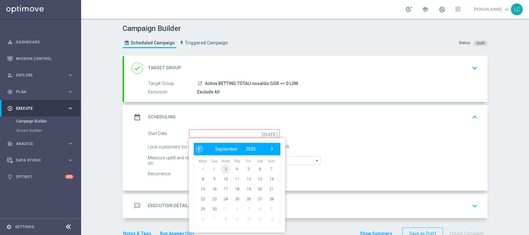
click at [224, 167] on span "3" at bounding box center [226, 169] width 10 height 10
type input "[DATE]"
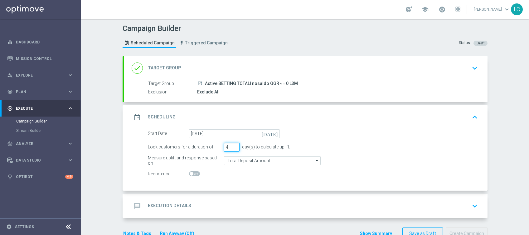
click at [232, 145] on input "4" at bounding box center [232, 147] width 16 height 9
click at [232, 145] on input "5" at bounding box center [232, 147] width 16 height 9
type input "6"
click at [232, 145] on input "6" at bounding box center [232, 147] width 16 height 9
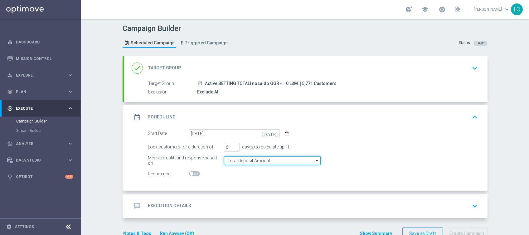
click at [237, 158] on input "Total Deposit Amount" at bounding box center [272, 160] width 97 height 9
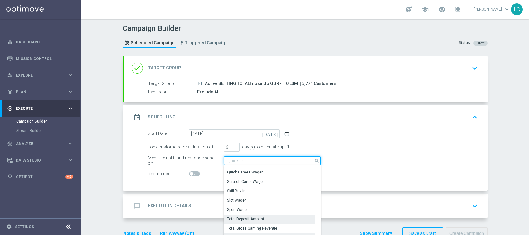
scroll to position [143, 0]
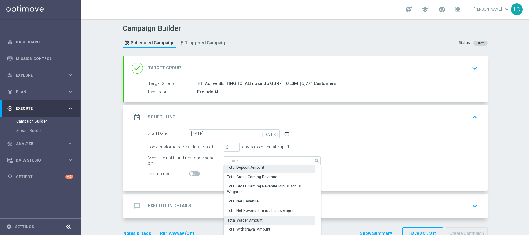
click at [259, 216] on div "Total Wager Amount" at bounding box center [269, 219] width 91 height 9
type input "Total Wager Amount"
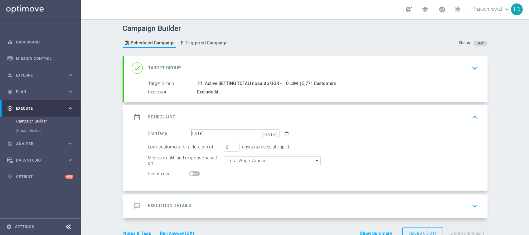
click at [246, 203] on div "message Execution Details keyboard_arrow_down" at bounding box center [306, 206] width 349 height 12
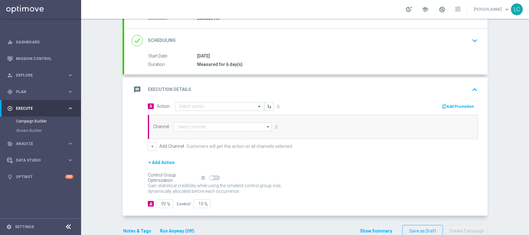
scroll to position [76, 0]
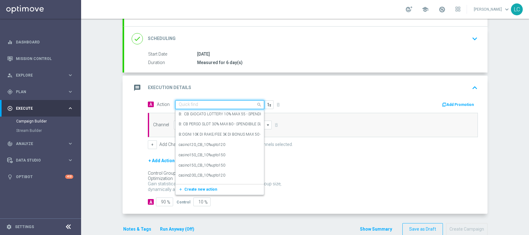
click at [207, 105] on input "text" at bounding box center [214, 104] width 70 height 5
paste input "Gioca almeno 10€ con quota e legatura almeno 4 per ottenere 15% sulle giocate n…"
type input "Gioca almeno 10€ con quota e legatura almeno 4 per ottenere 15% sulle giocate n…"
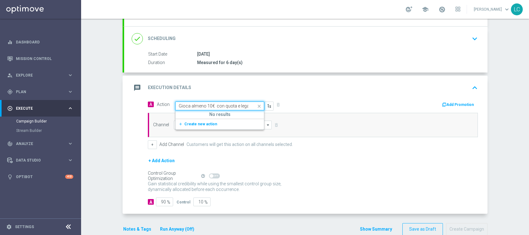
scroll to position [0, 173]
click at [196, 123] on span "Create new action" at bounding box center [200, 124] width 33 height 4
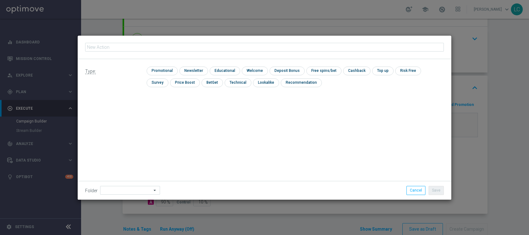
type input "Gioca almeno 10€ con quota e legatura almeno 4 per ottenere 15% sulle giocate n…"
click at [157, 68] on input "checkbox" at bounding box center [162, 70] width 30 height 8
checkbox input "true"
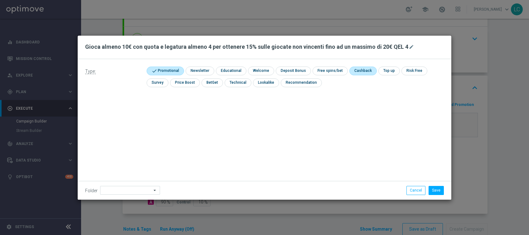
click at [354, 67] on input "checkbox" at bounding box center [363, 70] width 26 height 8
checkbox input "true"
click at [434, 189] on button "Save" at bounding box center [436, 190] width 15 height 9
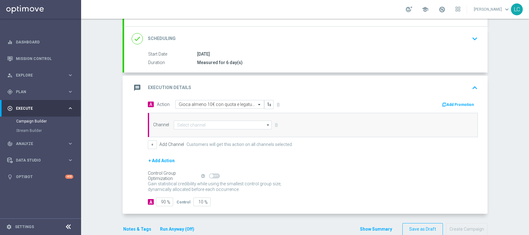
scroll to position [87, 0]
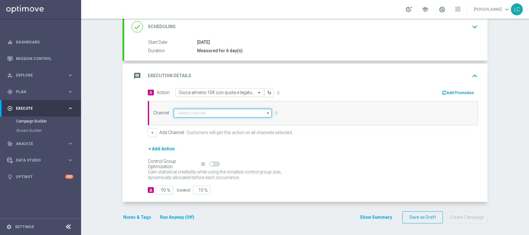
click at [204, 114] on input at bounding box center [223, 113] width 98 height 9
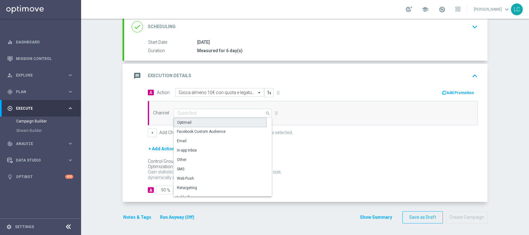
click at [204, 122] on div "Optimail" at bounding box center [220, 122] width 93 height 9
type input "Optimail"
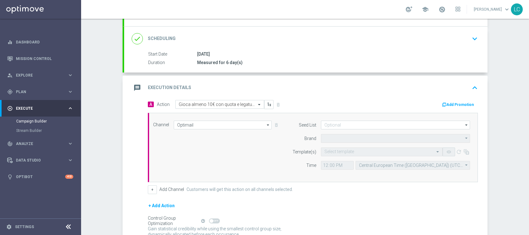
type input "Sisal Marketing"
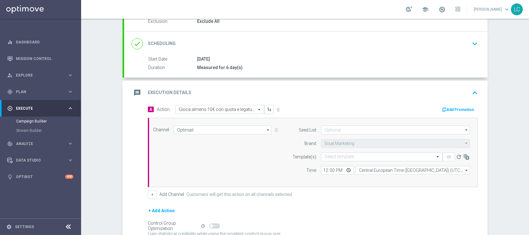
scroll to position [71, 0]
click at [335, 157] on input "text" at bounding box center [376, 155] width 102 height 5
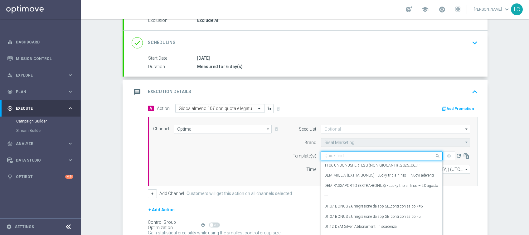
click at [289, 160] on form "Template(s) Quick find 1106 UNBONUSPERTE2S (NON GIOCANTI) _2025_06_11 DEM MIGLI…" at bounding box center [379, 162] width 181 height 22
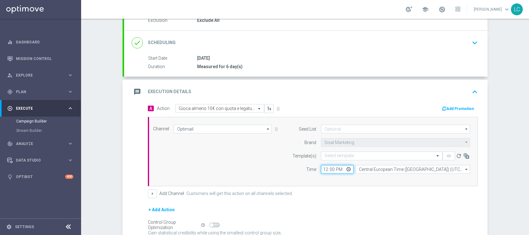
click at [321, 168] on input "12:00" at bounding box center [337, 169] width 33 height 9
type input "18:00"
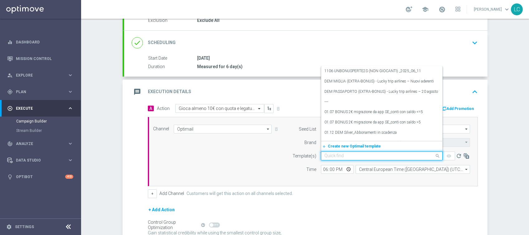
click at [339, 154] on input "text" at bounding box center [376, 155] width 102 height 5
paste input "SCOMMESSE0309"
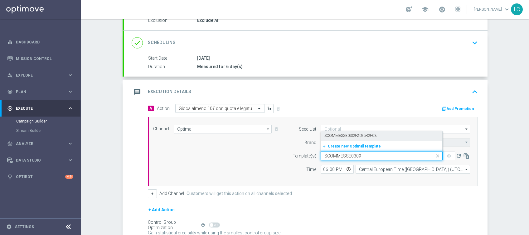
click at [357, 132] on div "SCOMMESSE0309-2025-09-03" at bounding box center [382, 135] width 115 height 10
type input "SCOMMESSE0309"
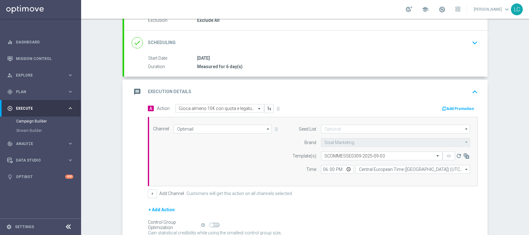
click at [450, 107] on button "Add Promotion" at bounding box center [459, 108] width 35 height 7
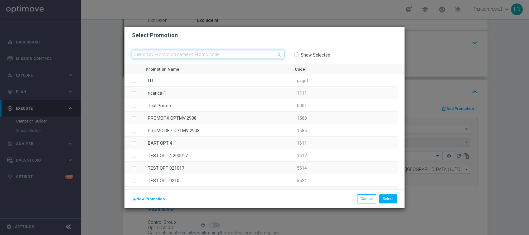
click at [236, 54] on input "text" at bounding box center [208, 54] width 152 height 9
paste input "SCOMMESSE0309"
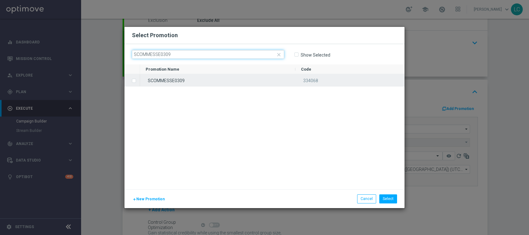
type input "SCOMMESSE0309"
click at [140, 81] on div "SCOMMESSE0309" at bounding box center [217, 80] width 155 height 12
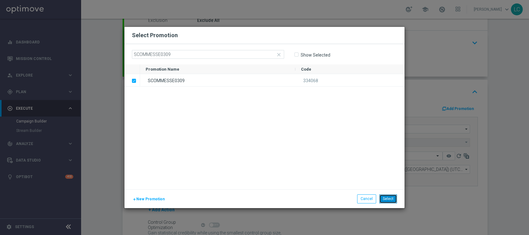
click at [387, 198] on button "Select" at bounding box center [389, 198] width 18 height 9
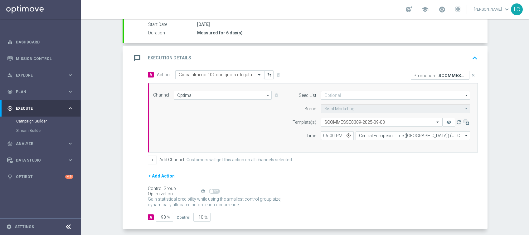
scroll to position [105, 0]
click at [470, 57] on icon "keyboard_arrow_up" at bounding box center [474, 57] width 9 height 9
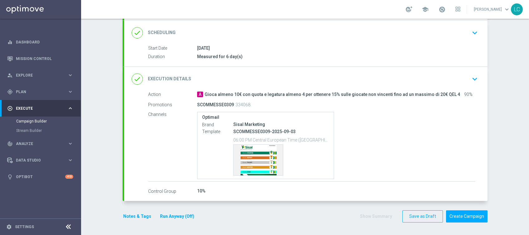
scroll to position [81, 0]
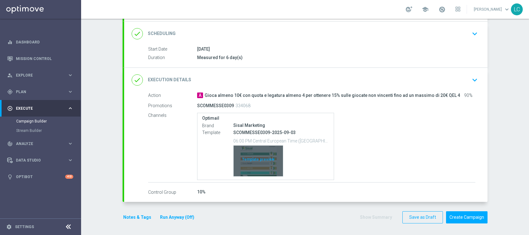
click at [269, 150] on div "Template preview" at bounding box center [258, 160] width 49 height 31
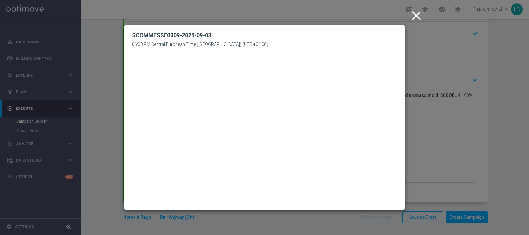
click at [418, 13] on icon "close" at bounding box center [417, 16] width 16 height 16
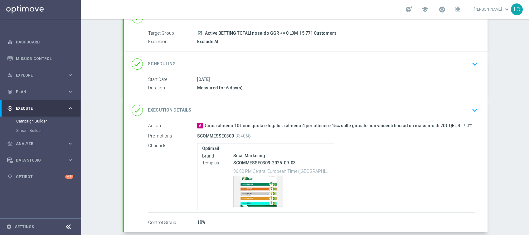
scroll to position [49, 0]
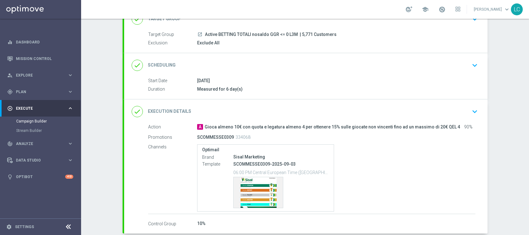
click at [473, 56] on div "done Scheduling keyboard_arrow_down" at bounding box center [306, 65] width 364 height 24
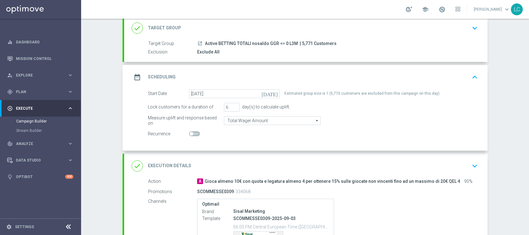
scroll to position [0, 0]
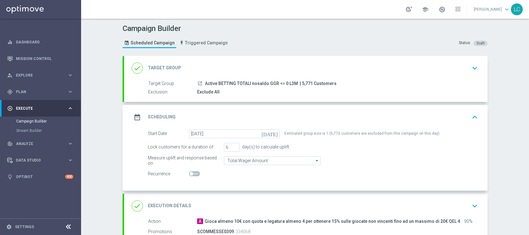
click at [470, 70] on icon "keyboard_arrow_down" at bounding box center [474, 67] width 9 height 9
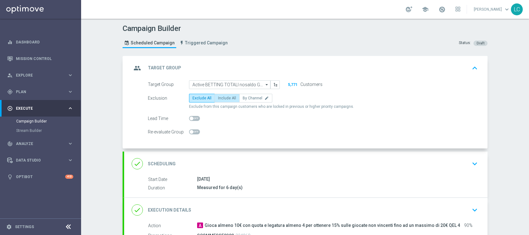
click at [223, 96] on span "Include All" at bounding box center [227, 98] width 18 height 4
click at [222, 97] on input "Include All" at bounding box center [220, 99] width 4 height 4
radio input "true"
click at [475, 65] on icon "keyboard_arrow_up" at bounding box center [474, 67] width 9 height 9
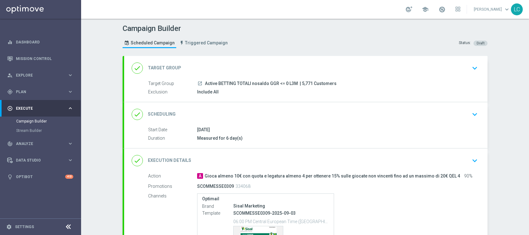
click at [475, 112] on icon "keyboard_arrow_down" at bounding box center [474, 114] width 9 height 9
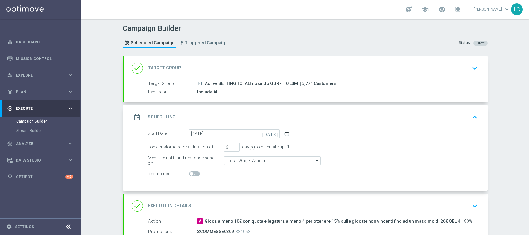
click at [473, 113] on icon "keyboard_arrow_up" at bounding box center [474, 116] width 9 height 9
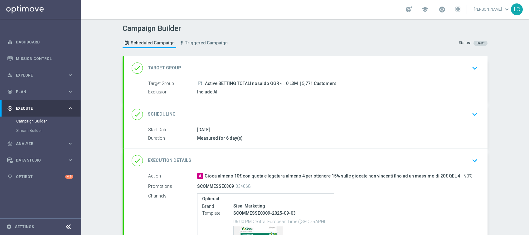
scroll to position [81, 0]
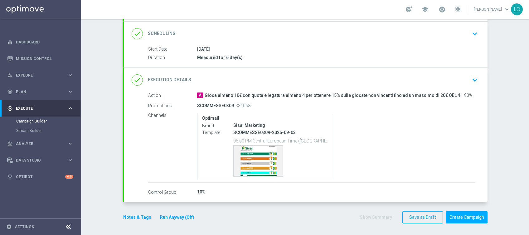
click at [127, 215] on button "Notes & Tags" at bounding box center [137, 217] width 29 height 8
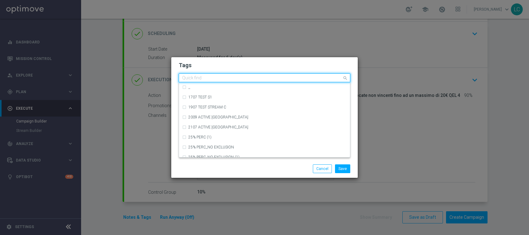
click at [215, 80] on input "text" at bounding box center [262, 78] width 160 height 5
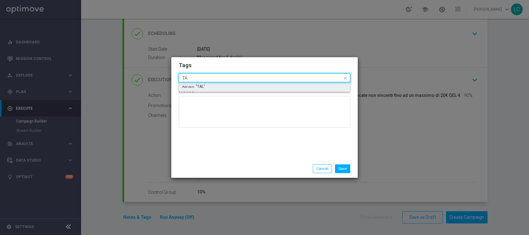
type input "T"
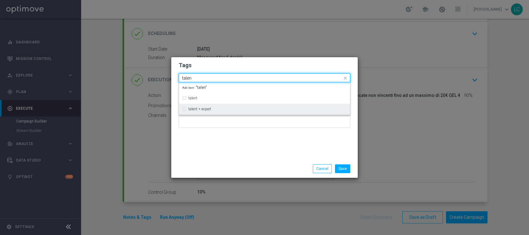
click at [184, 110] on div "talent + expert" at bounding box center [264, 109] width 165 height 10
type input "talen"
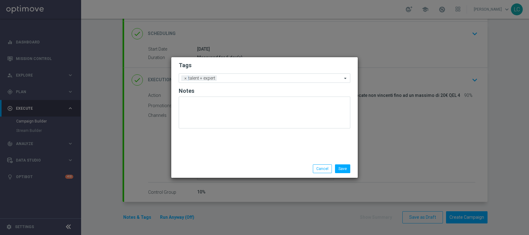
click at [226, 66] on h2 "Tags" at bounding box center [265, 64] width 172 height 7
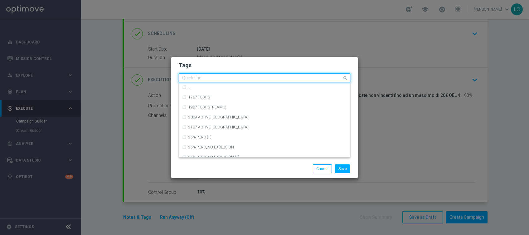
click at [240, 77] on input "text" at bounding box center [262, 78] width 160 height 5
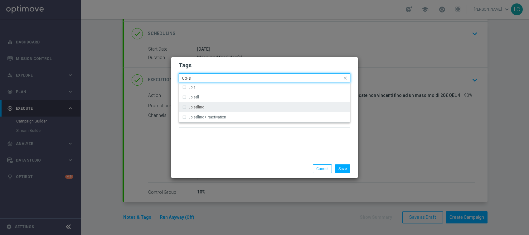
click at [189, 107] on label "up-selling" at bounding box center [197, 107] width 16 height 4
type input "up-s"
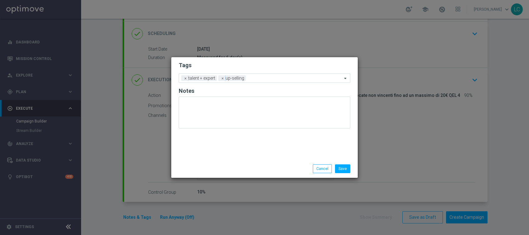
click at [222, 72] on form "Tags Add a new tag × talent + expert × up-selling Notes" at bounding box center [265, 96] width 172 height 73
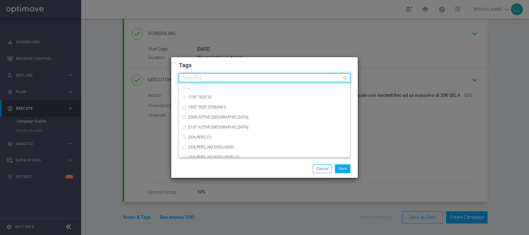
click at [252, 73] on div "Quick find × talent + expert × up-selling" at bounding box center [265, 77] width 172 height 9
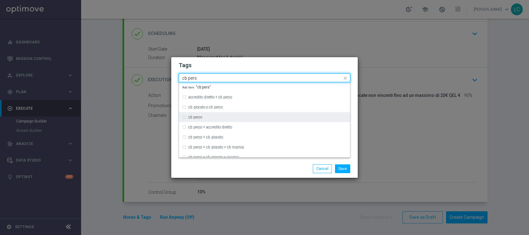
click at [194, 116] on label "cb perso" at bounding box center [196, 117] width 14 height 4
type input "cb pers"
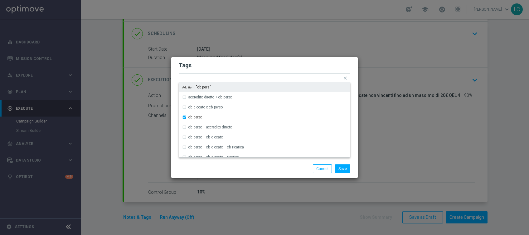
click at [251, 70] on form "Tags Quick find × talent + expert × up-selling × cb perso accredito diretto + c…" at bounding box center [265, 96] width 172 height 72
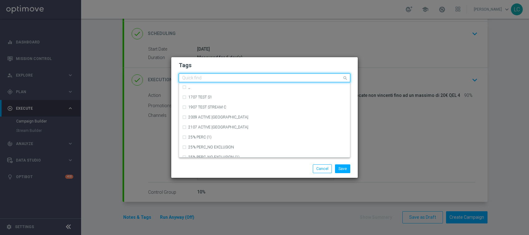
click at [293, 79] on input "text" at bounding box center [262, 78] width 160 height 5
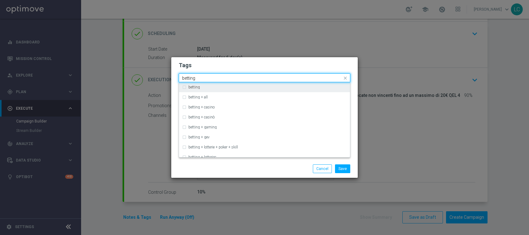
click at [208, 88] on div "betting" at bounding box center [268, 87] width 159 height 4
type input "betting"
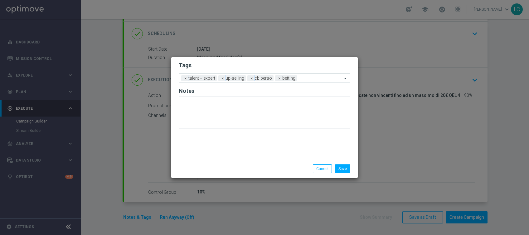
click at [250, 64] on h2 "Tags" at bounding box center [265, 64] width 172 height 7
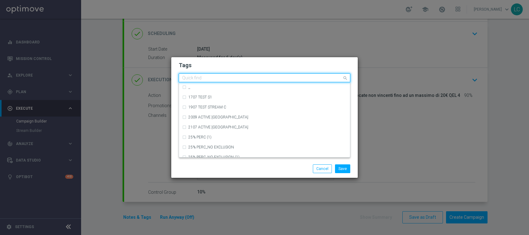
click at [326, 80] on input "text" at bounding box center [262, 78] width 160 height 5
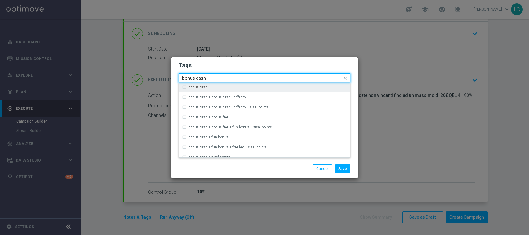
click at [202, 87] on label "bonus cash" at bounding box center [198, 87] width 19 height 4
type input "bonus cash"
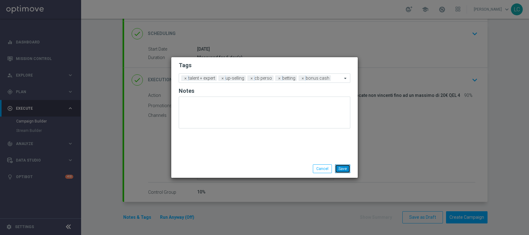
click at [341, 171] on button "Save" at bounding box center [342, 168] width 15 height 9
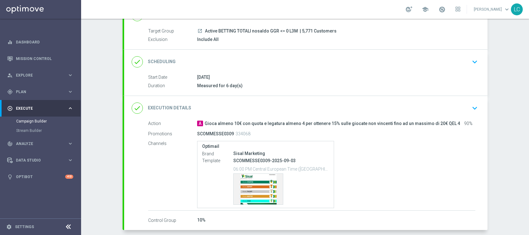
scroll to position [51, 0]
click at [470, 59] on icon "keyboard_arrow_down" at bounding box center [474, 62] width 9 height 9
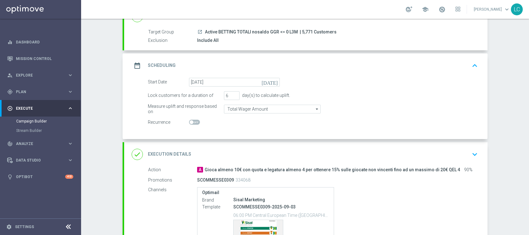
click at [469, 59] on div "date_range Scheduling keyboard_arrow_up Start Date 03 Sep 2025 Duration Measure…" at bounding box center [306, 96] width 364 height 86
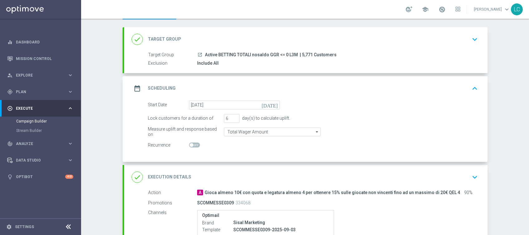
scroll to position [28, 0]
click at [474, 38] on icon "keyboard_arrow_down" at bounding box center [474, 39] width 9 height 9
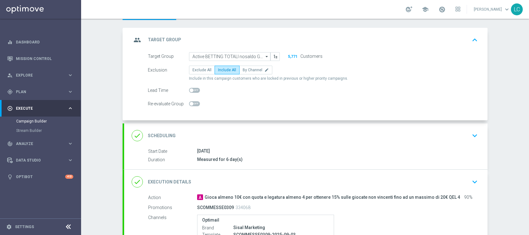
click at [474, 38] on icon "keyboard_arrow_up" at bounding box center [474, 39] width 9 height 9
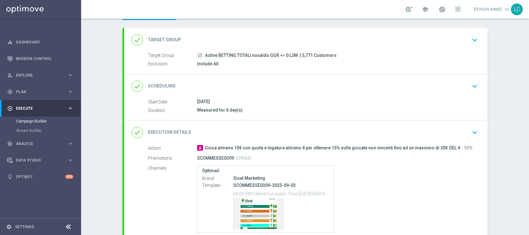
scroll to position [81, 0]
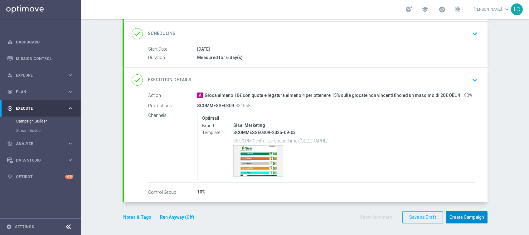
click at [466, 213] on button "Create Campaign" at bounding box center [467, 217] width 42 height 12
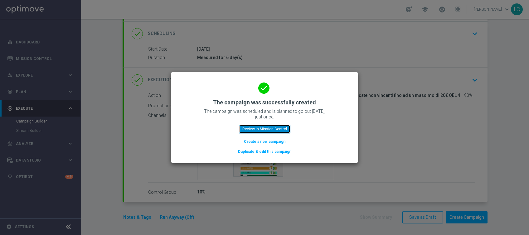
click at [260, 126] on button "Review in Mission Control" at bounding box center [264, 129] width 51 height 9
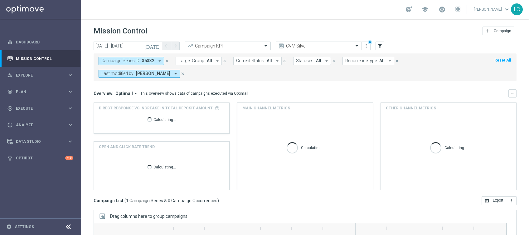
scroll to position [90, 0]
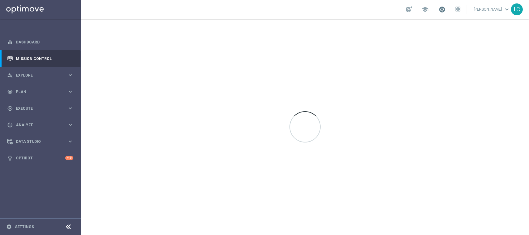
click at [440, 7] on span at bounding box center [442, 9] width 7 height 7
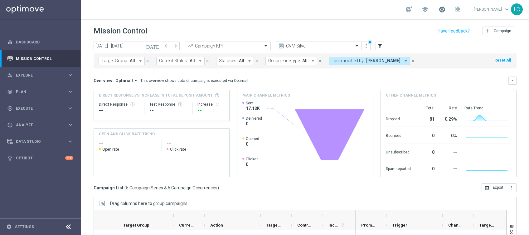
click at [440, 12] on span at bounding box center [442, 9] width 7 height 7
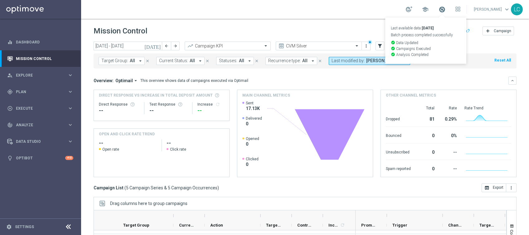
click at [440, 12] on span at bounding box center [442, 9] width 7 height 7
